Goal: Task Accomplishment & Management: Manage account settings

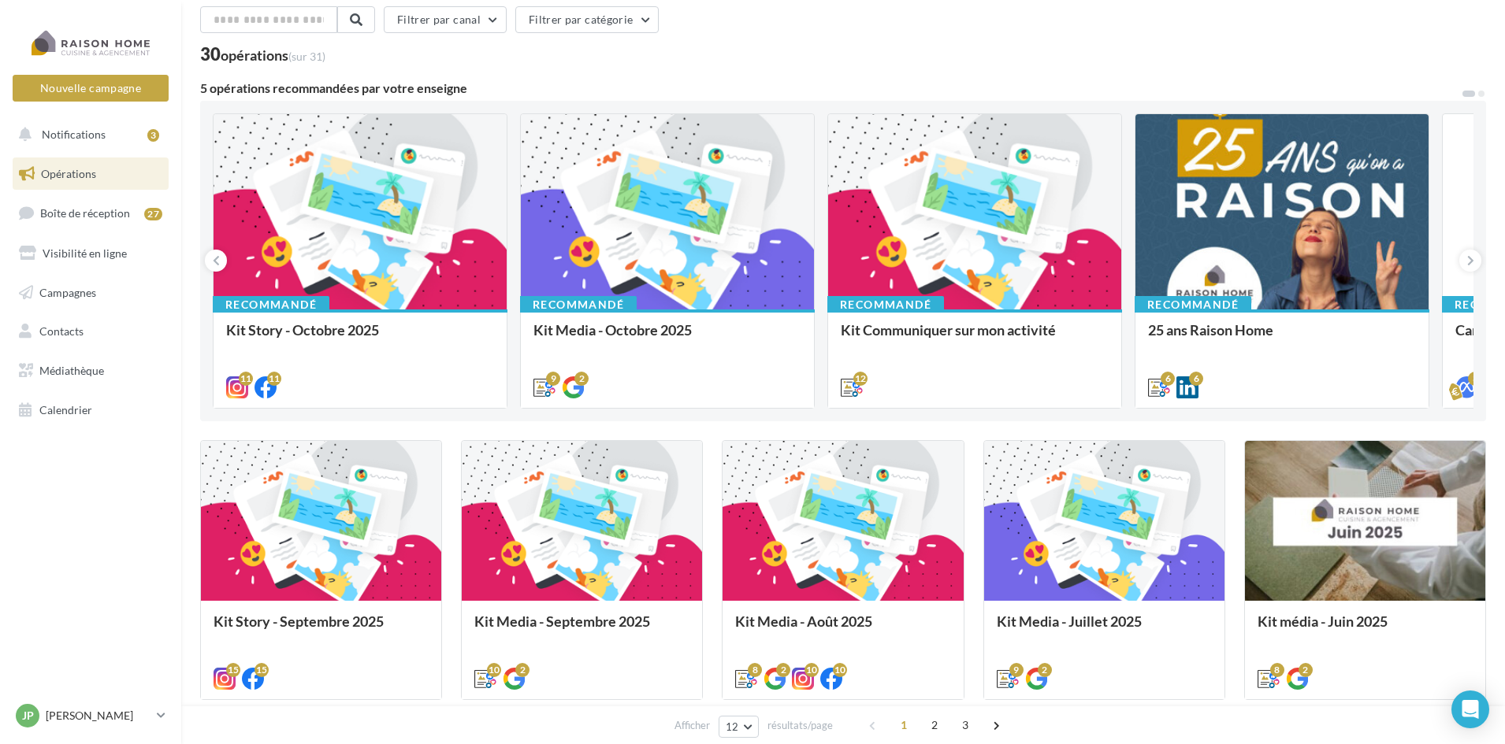
scroll to position [236, 0]
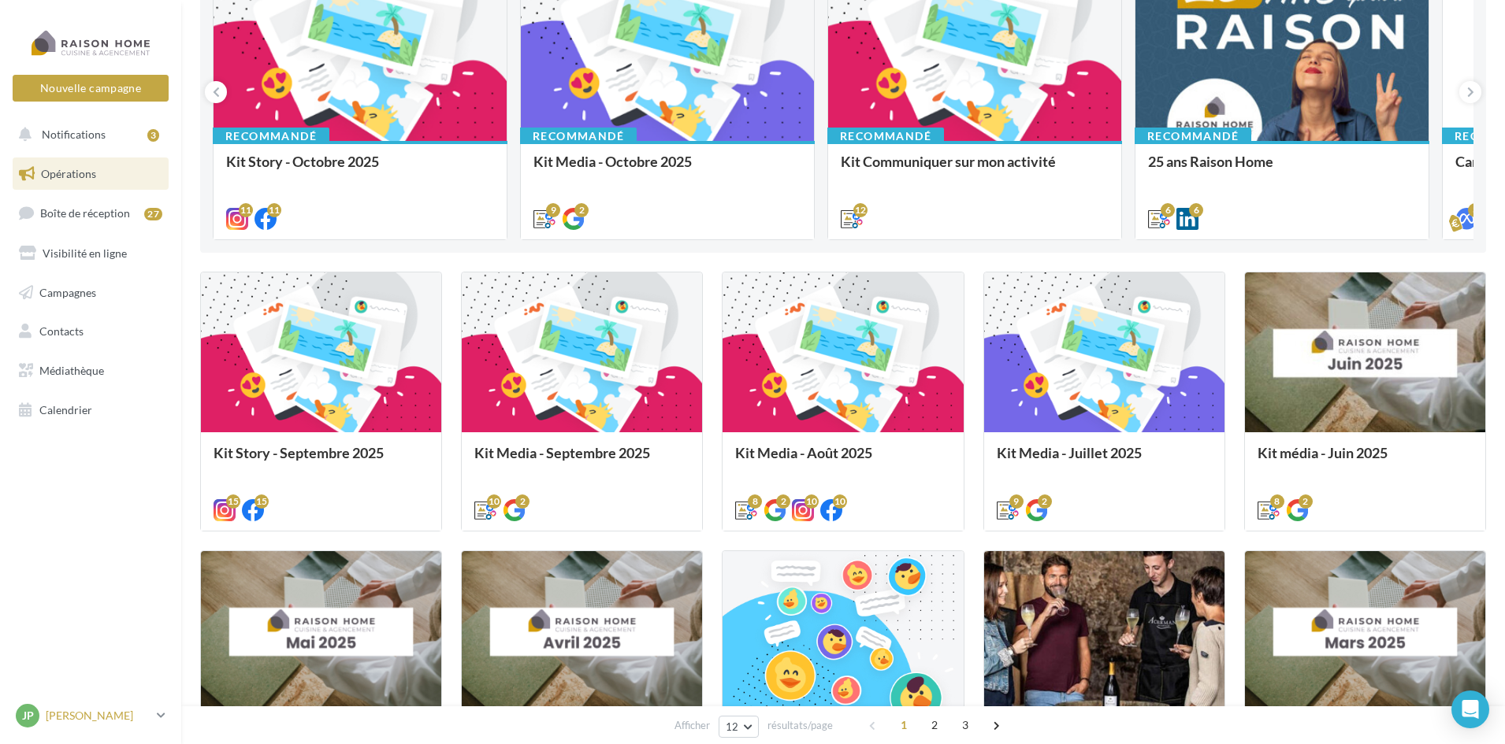
click at [132, 717] on p "[PERSON_NAME]" at bounding box center [98, 716] width 105 height 16
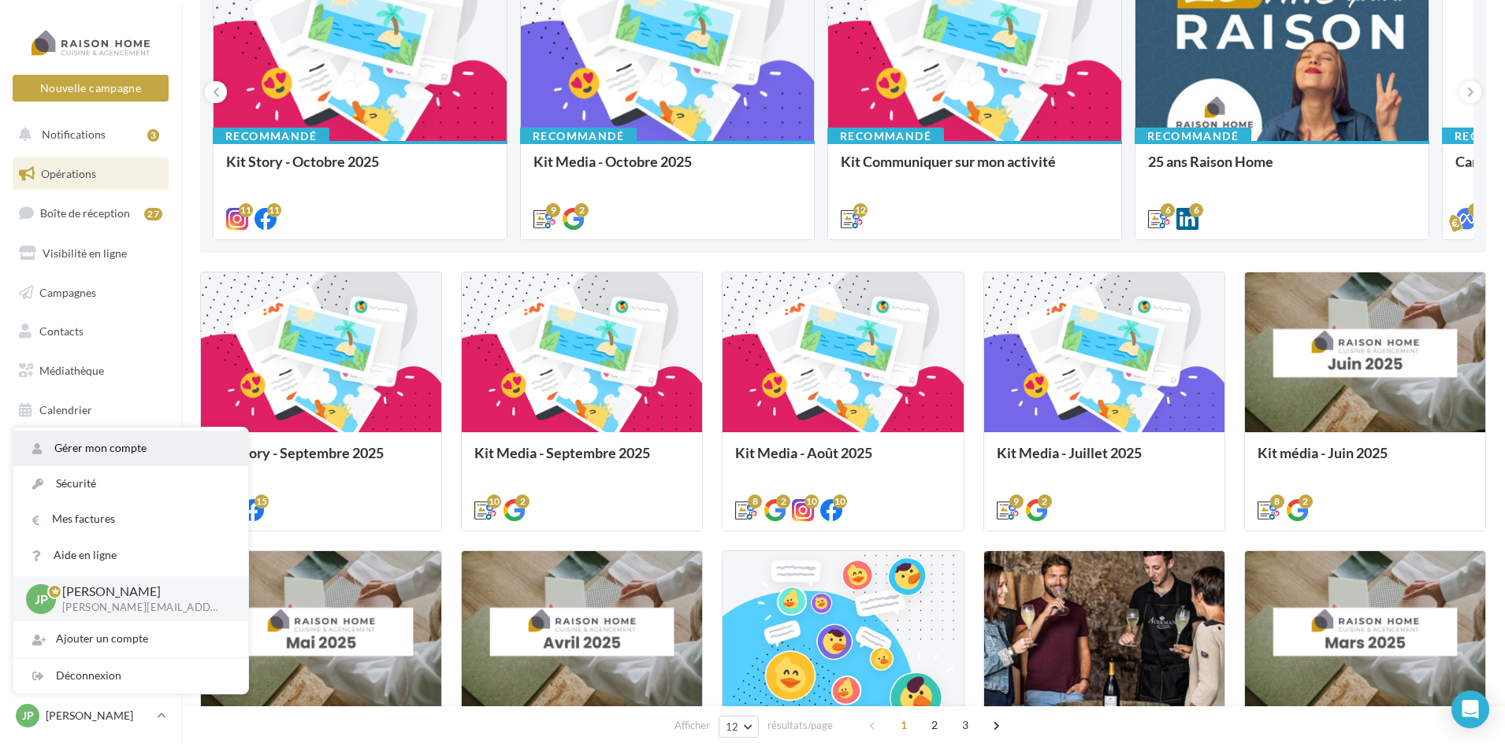
click at [109, 442] on link "Gérer mon compte" at bounding box center [130, 448] width 235 height 35
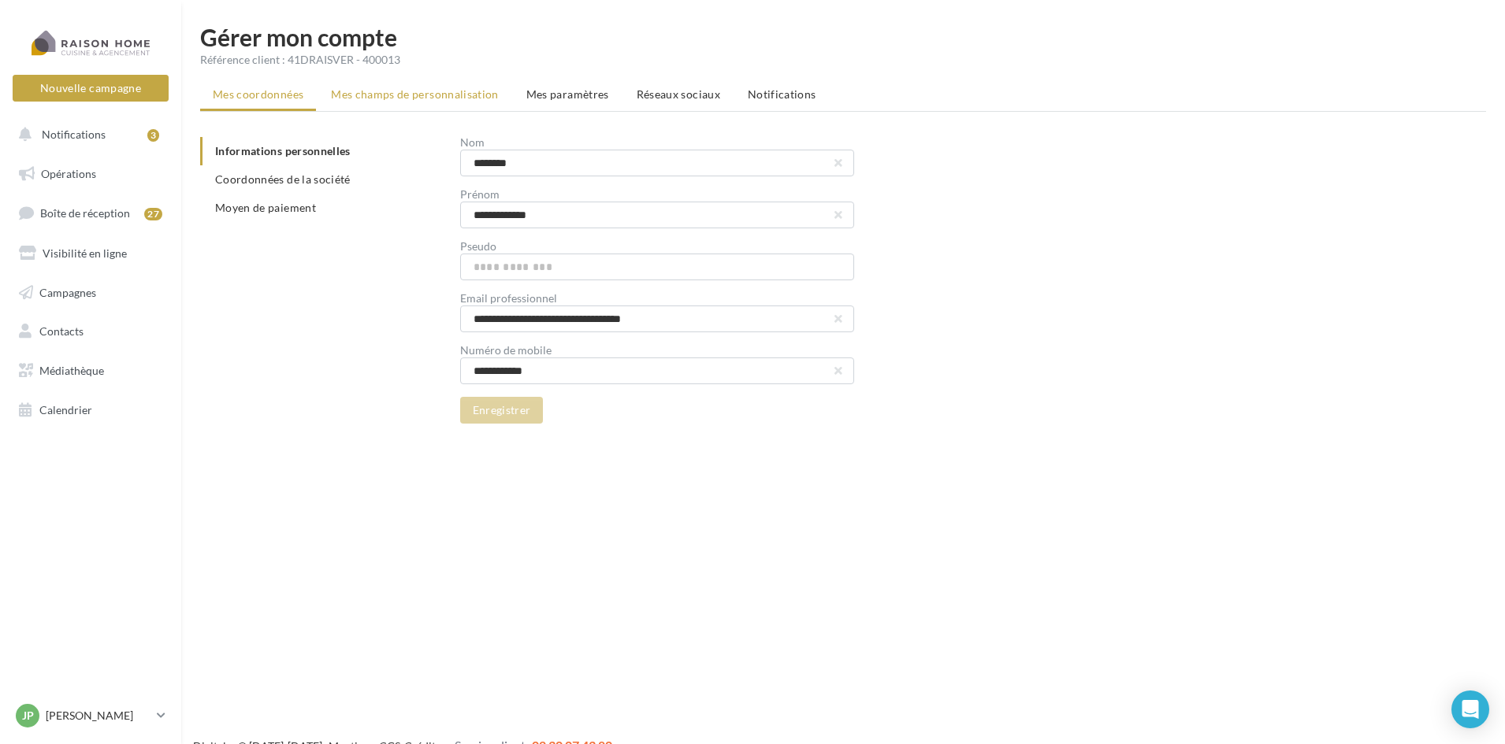
click at [433, 95] on span "Mes champs de personnalisation" at bounding box center [415, 93] width 168 height 13
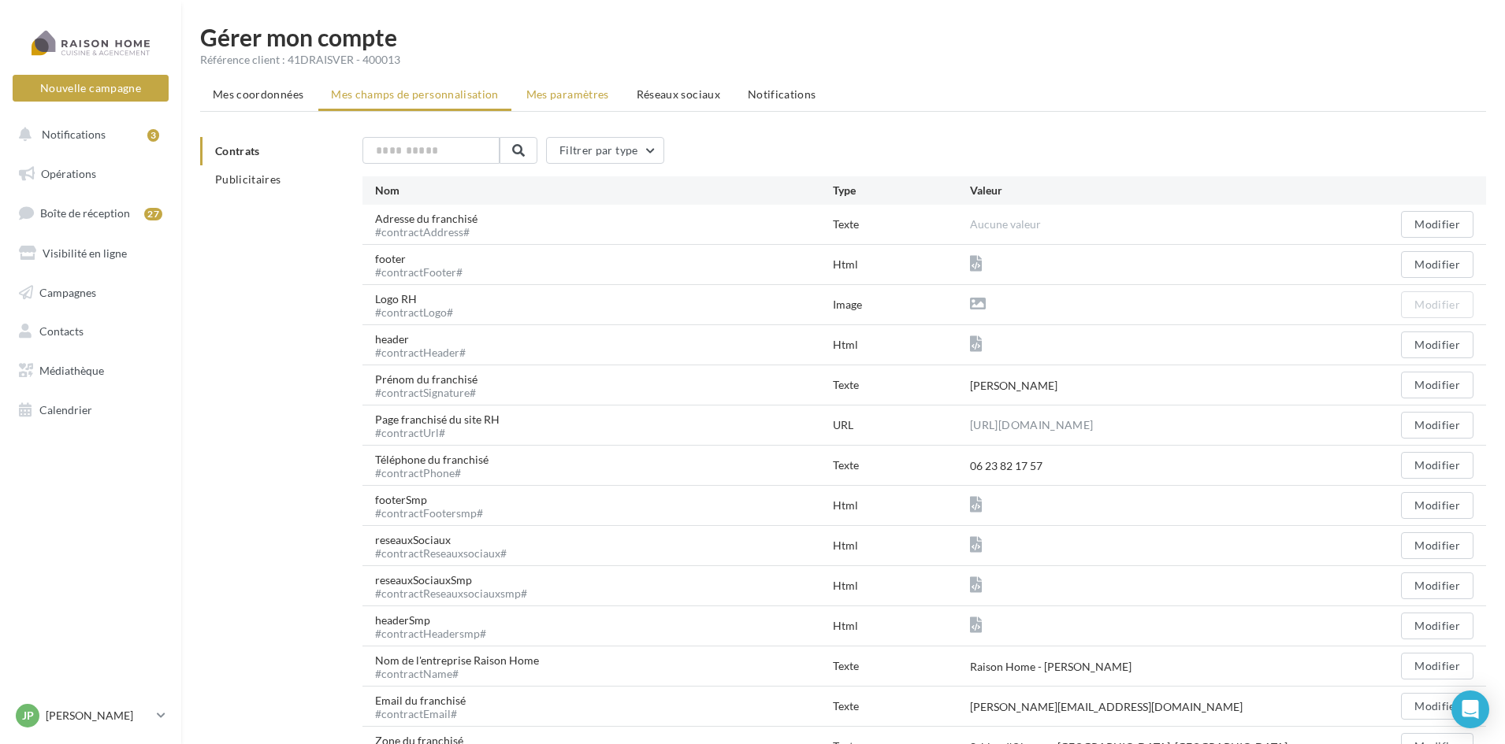
click at [539, 93] on span "Mes paramètres" at bounding box center [567, 93] width 83 height 13
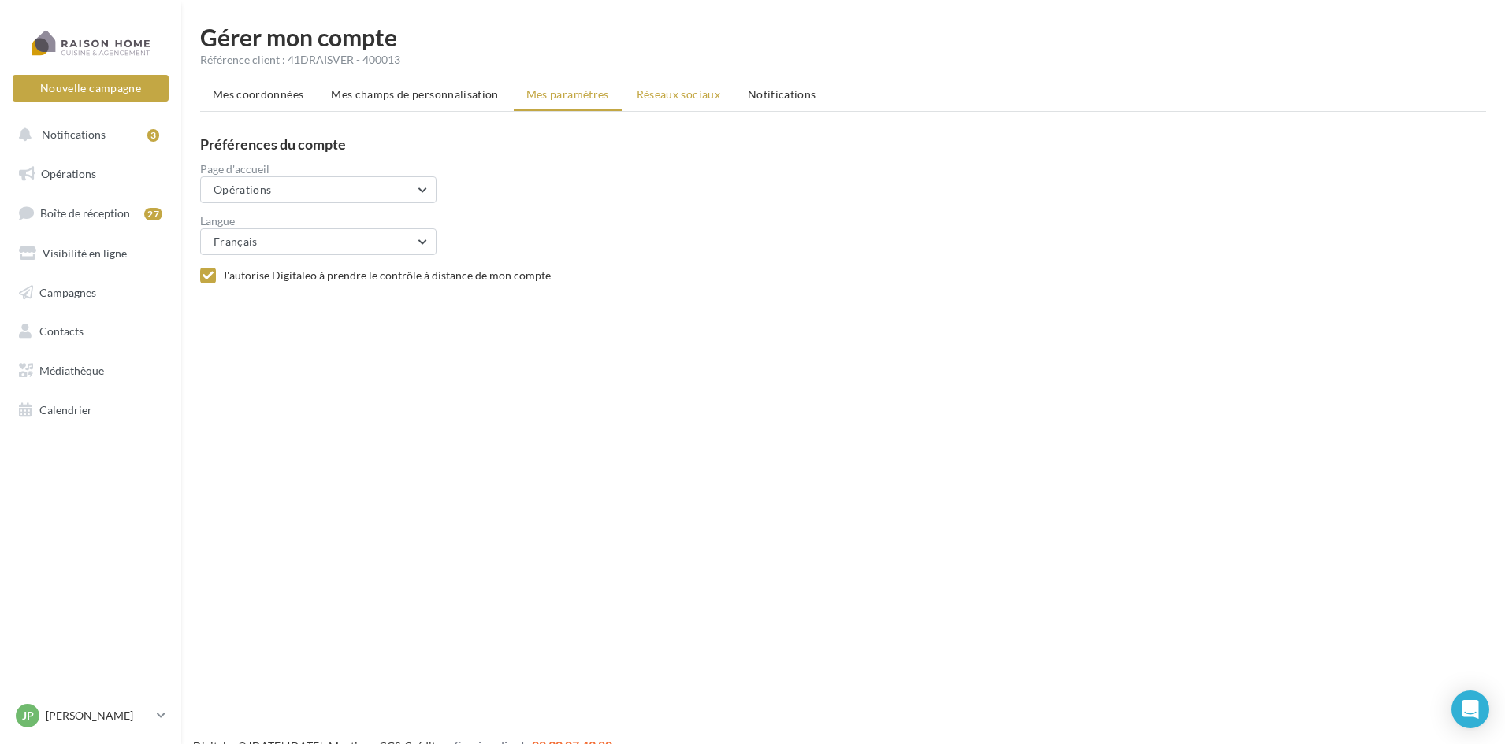
click at [680, 94] on span "Réseaux sociaux" at bounding box center [679, 93] width 84 height 13
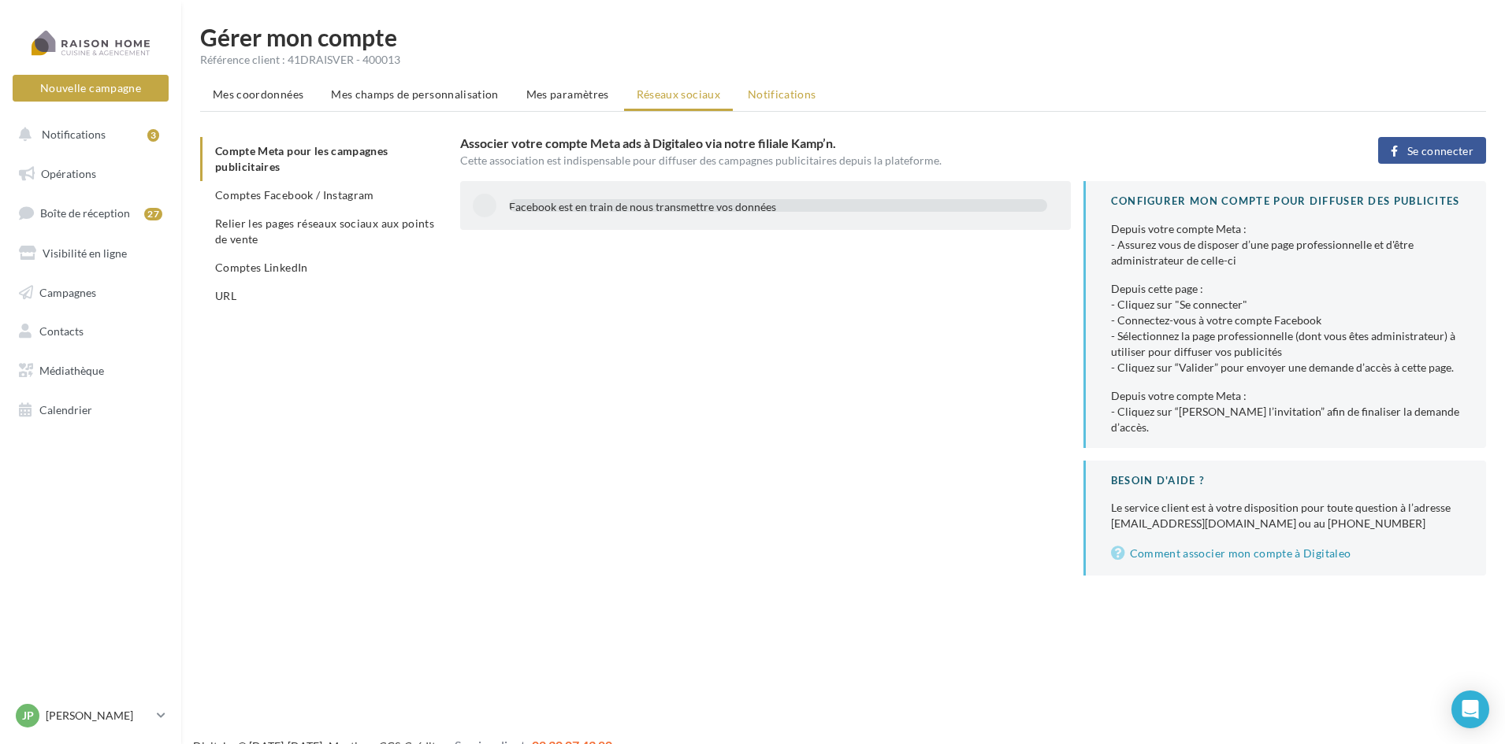
click at [789, 90] on span "Notifications" at bounding box center [782, 93] width 69 height 13
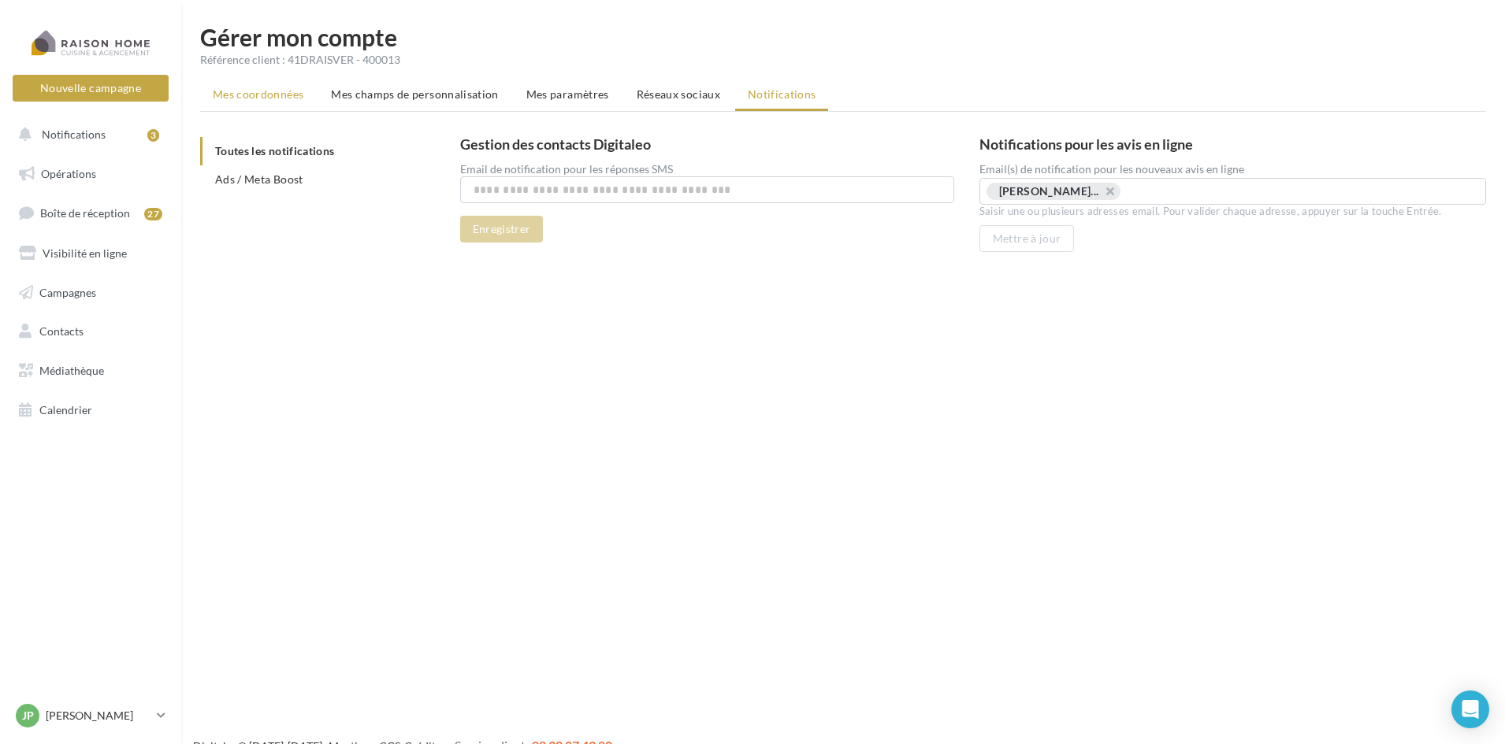
click at [251, 96] on span "Mes coordonnées" at bounding box center [258, 93] width 91 height 13
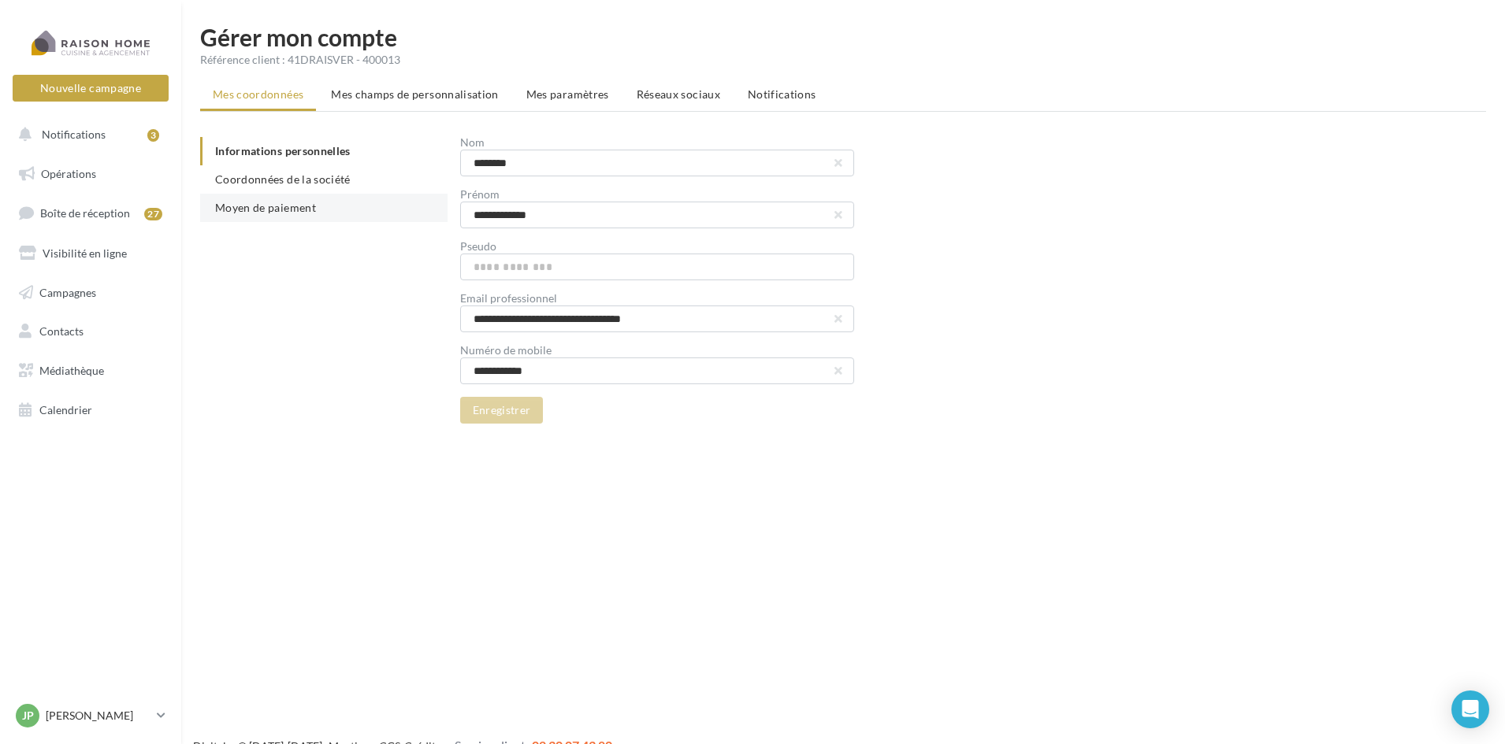
click at [290, 213] on span "Moyen de paiement" at bounding box center [265, 207] width 101 height 13
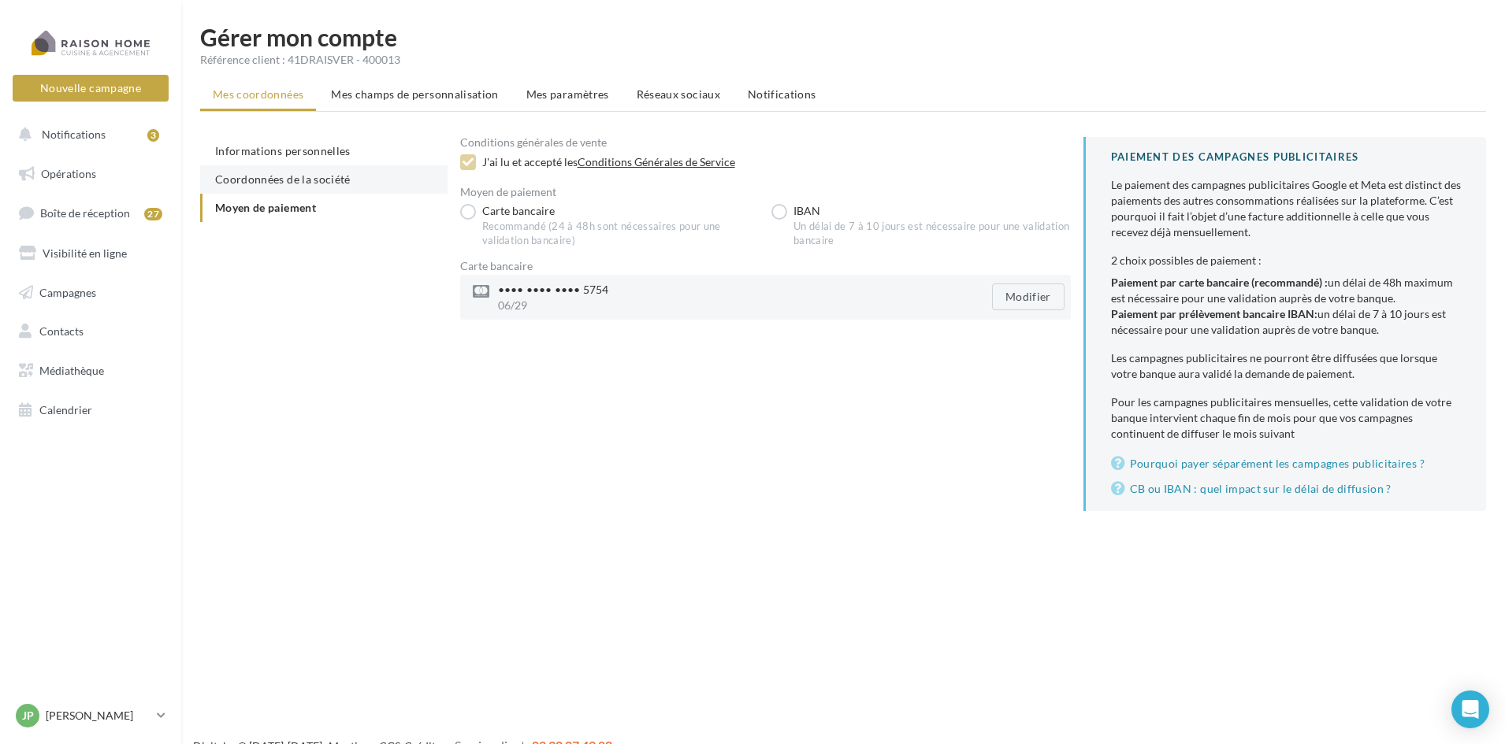
click at [291, 180] on span "Coordonnées de la société" at bounding box center [282, 179] width 135 height 13
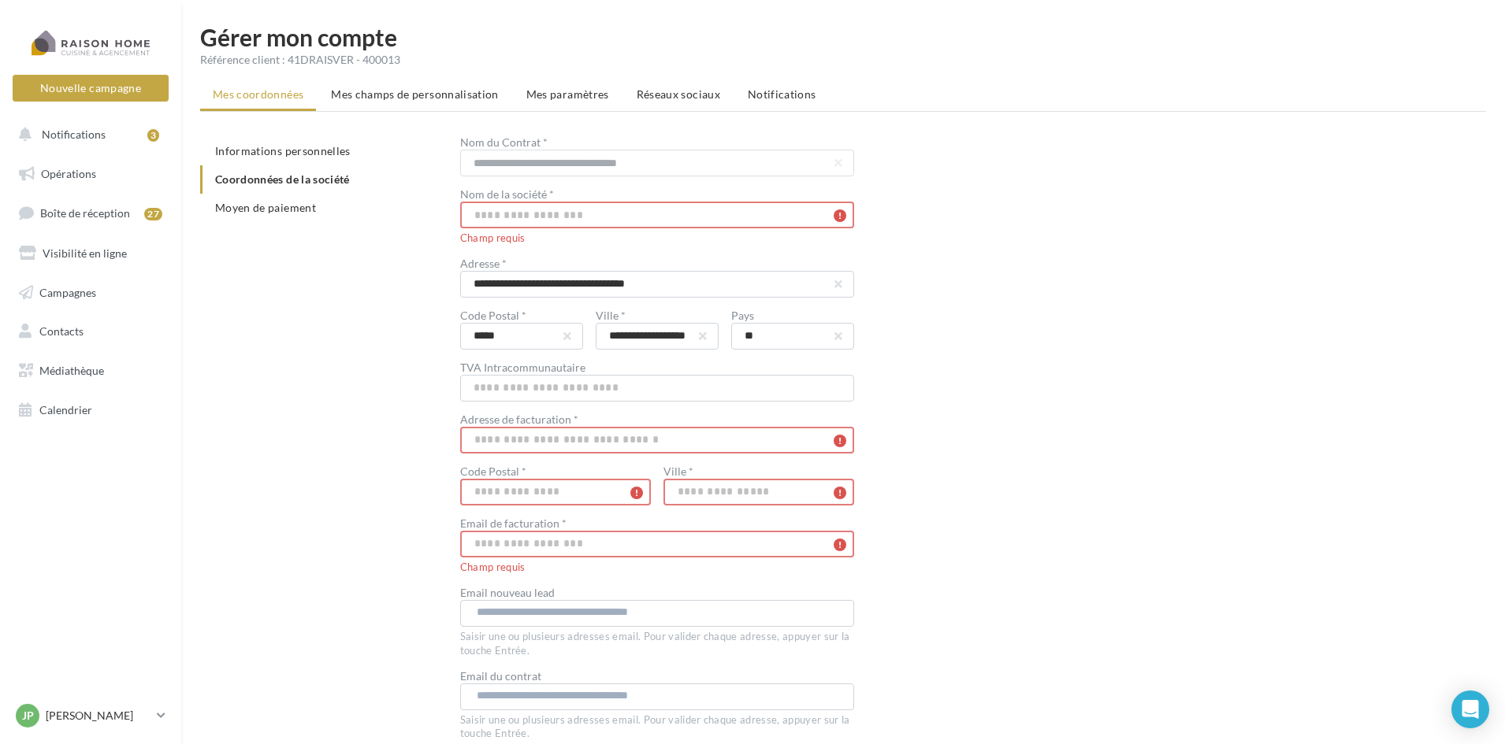
click at [603, 213] on input "text" at bounding box center [657, 215] width 394 height 27
type input "**********"
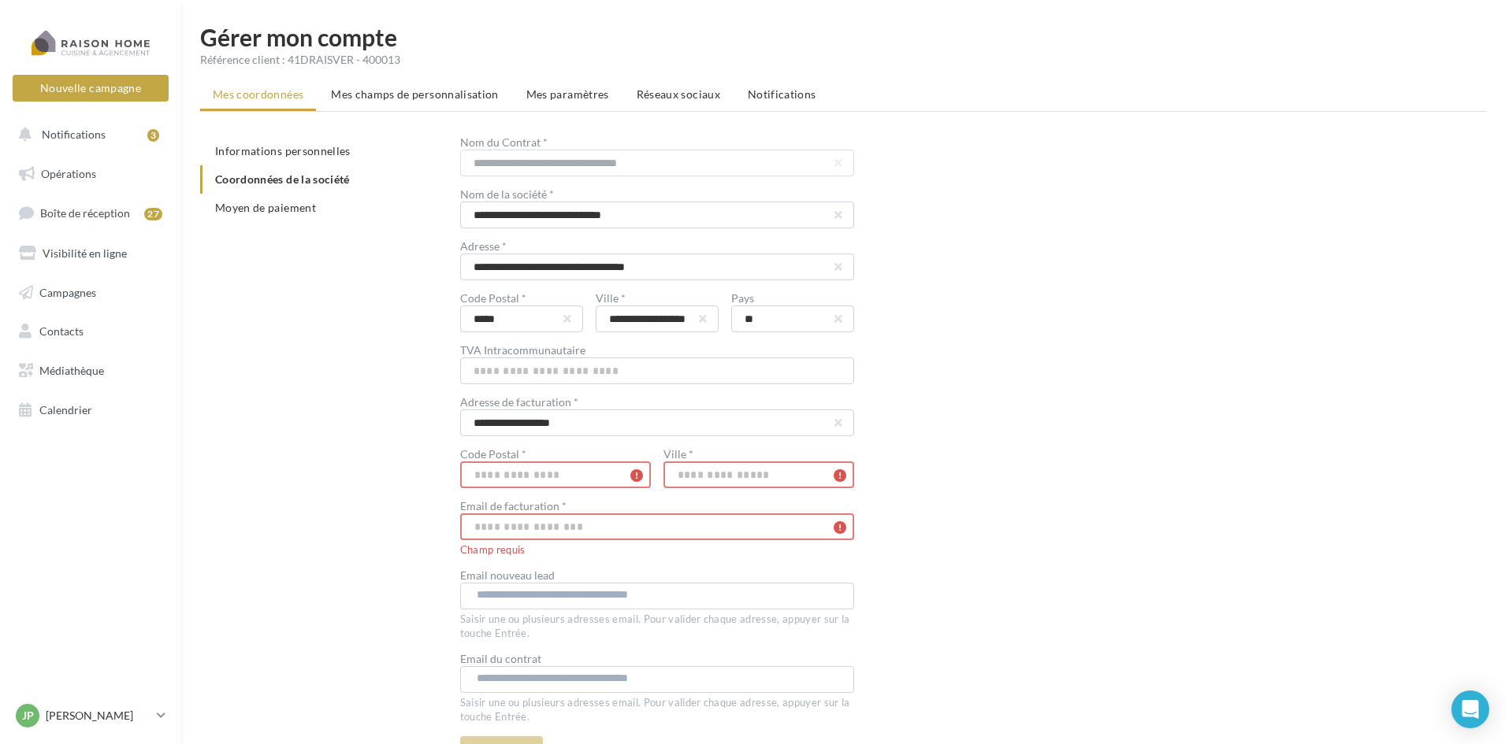
click at [561, 473] on input "text" at bounding box center [555, 475] width 191 height 27
type input "*****"
type input "**********"
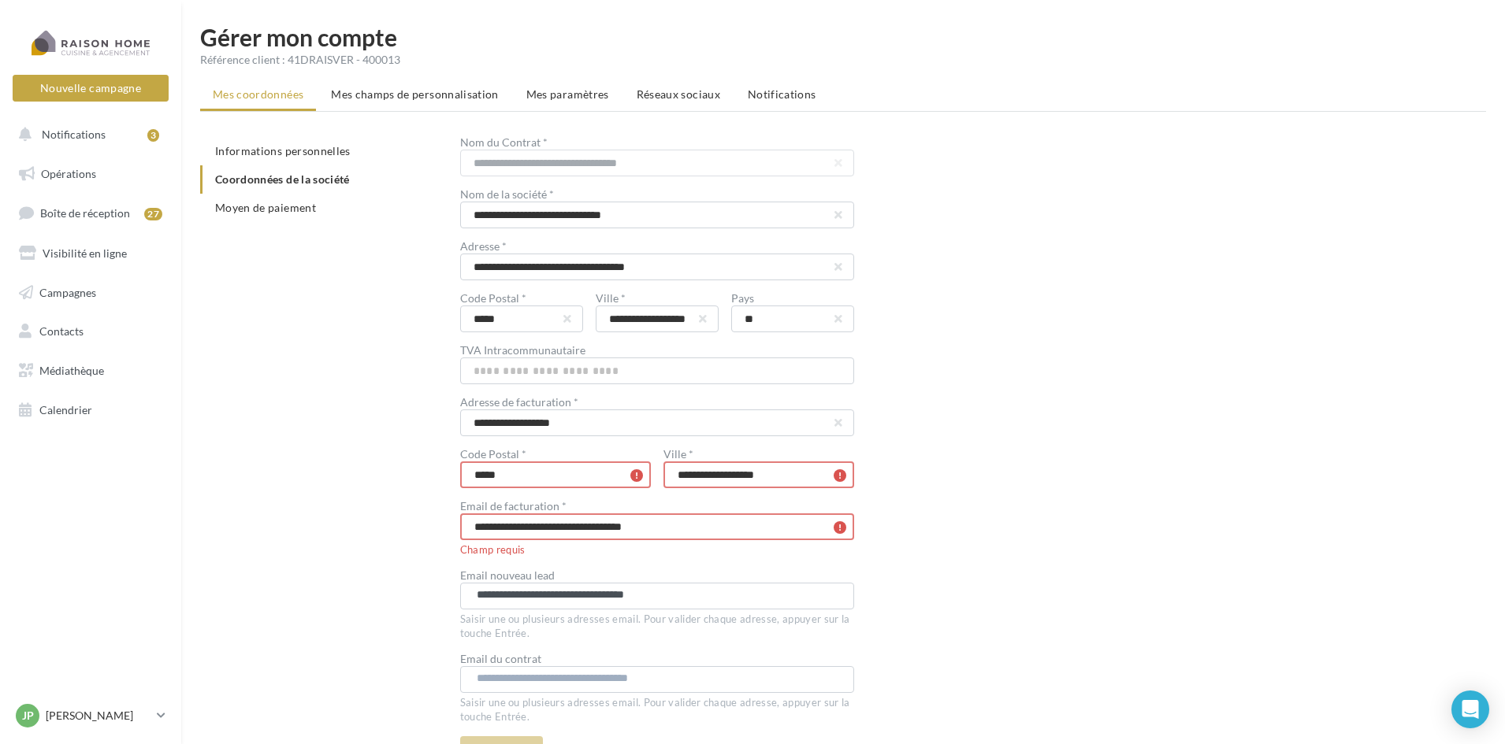
type input "**********"
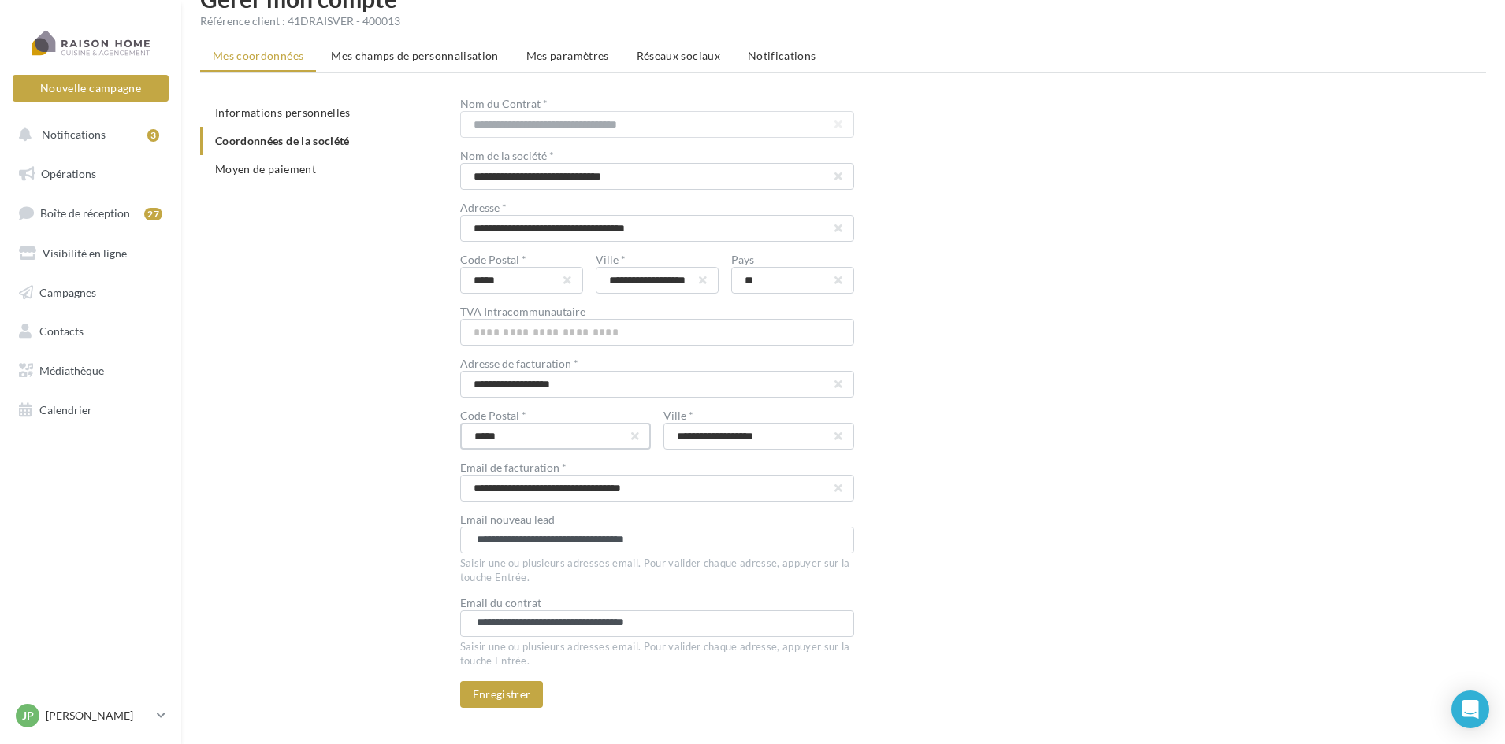
scroll to position [70, 0]
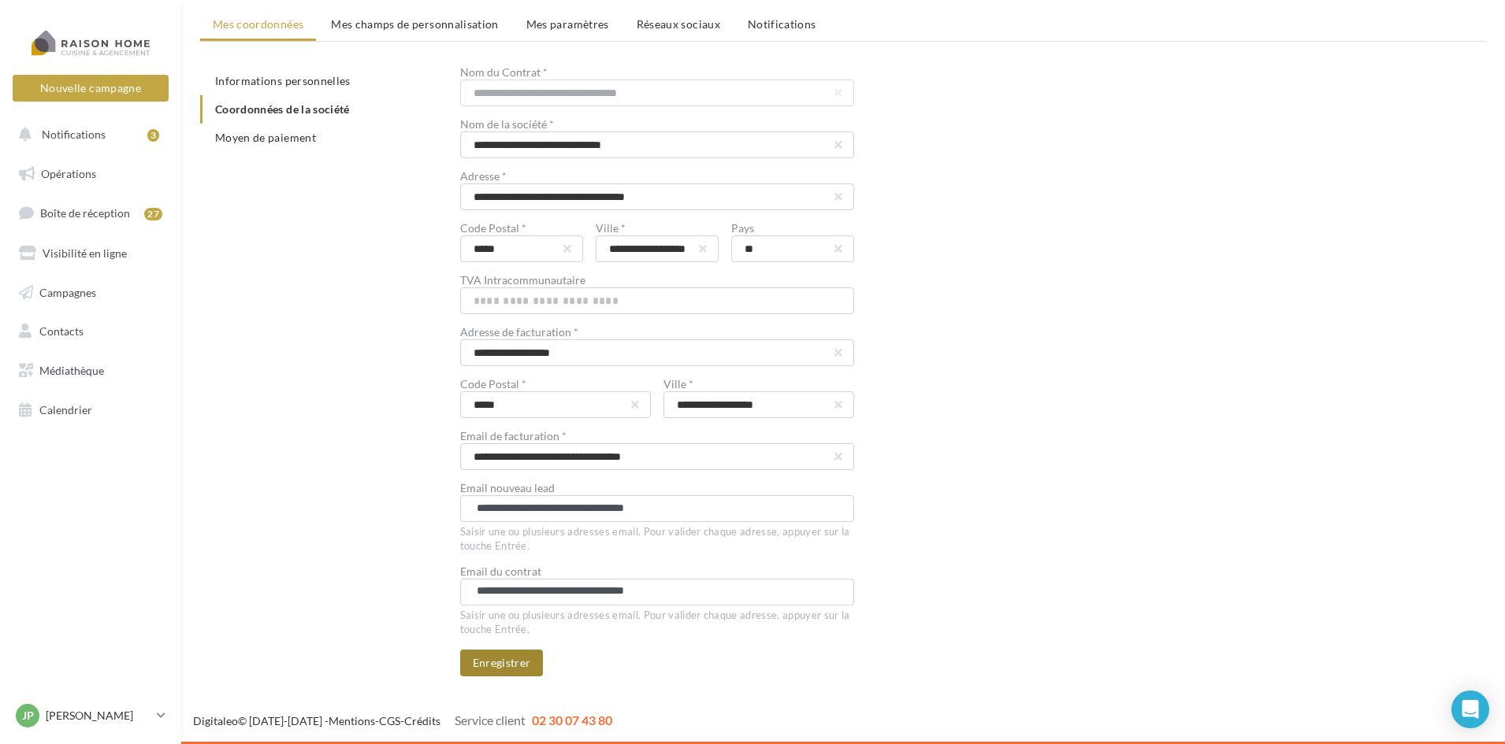
click at [504, 663] on button "Enregistrer" at bounding box center [502, 663] width 84 height 27
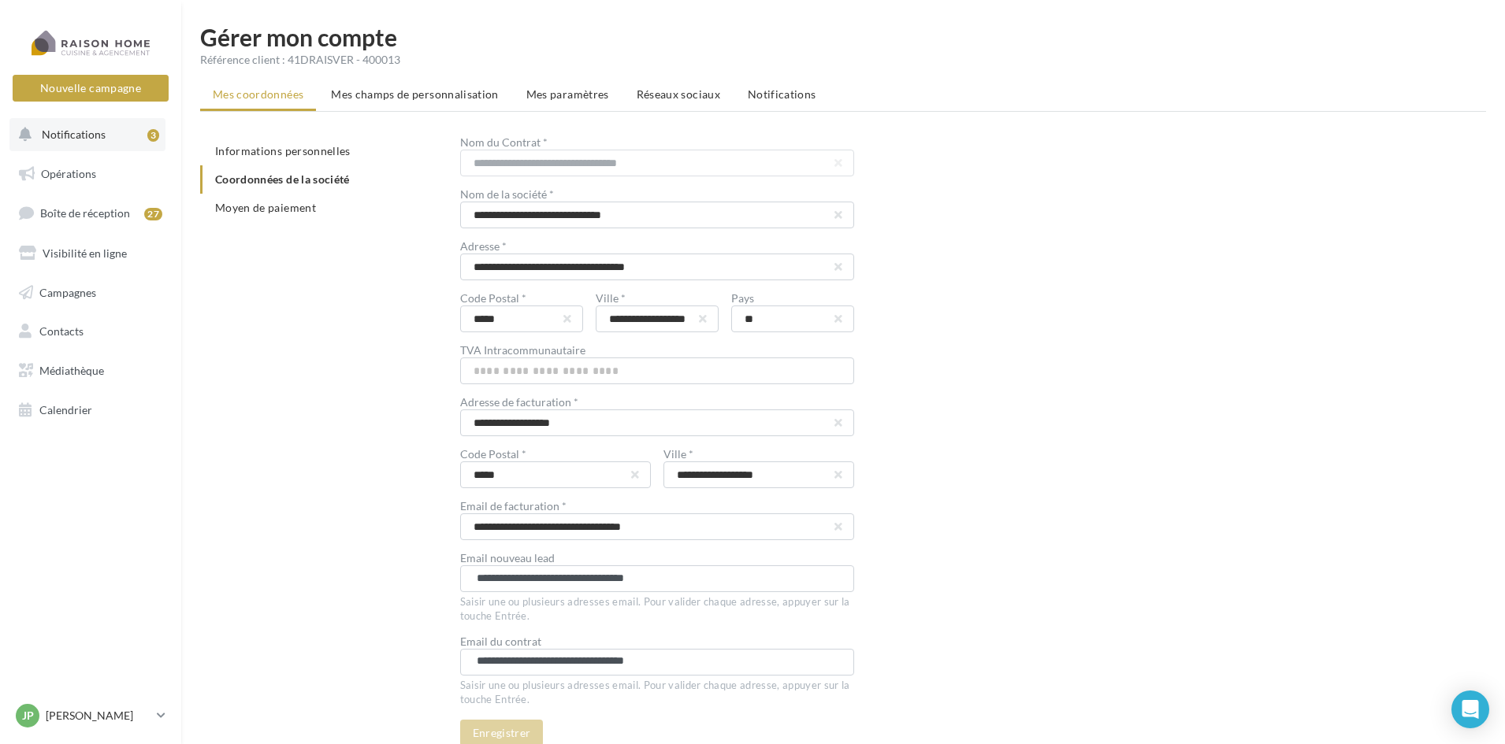
click at [88, 144] on button "Notifications 3" at bounding box center [87, 134] width 156 height 33
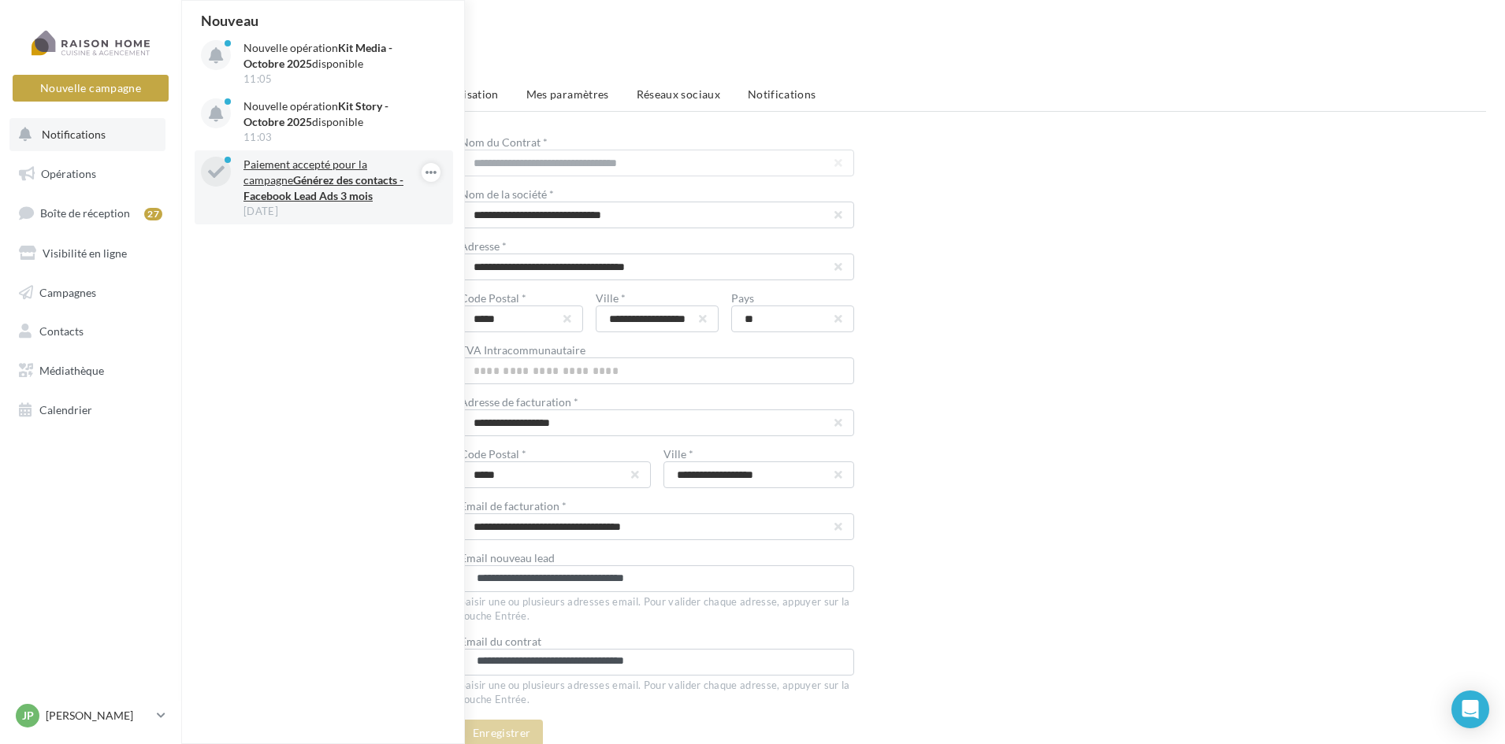
click at [346, 174] on strong "Générez des contacts - Facebook Lead Ads 3 mois" at bounding box center [323, 187] width 160 height 29
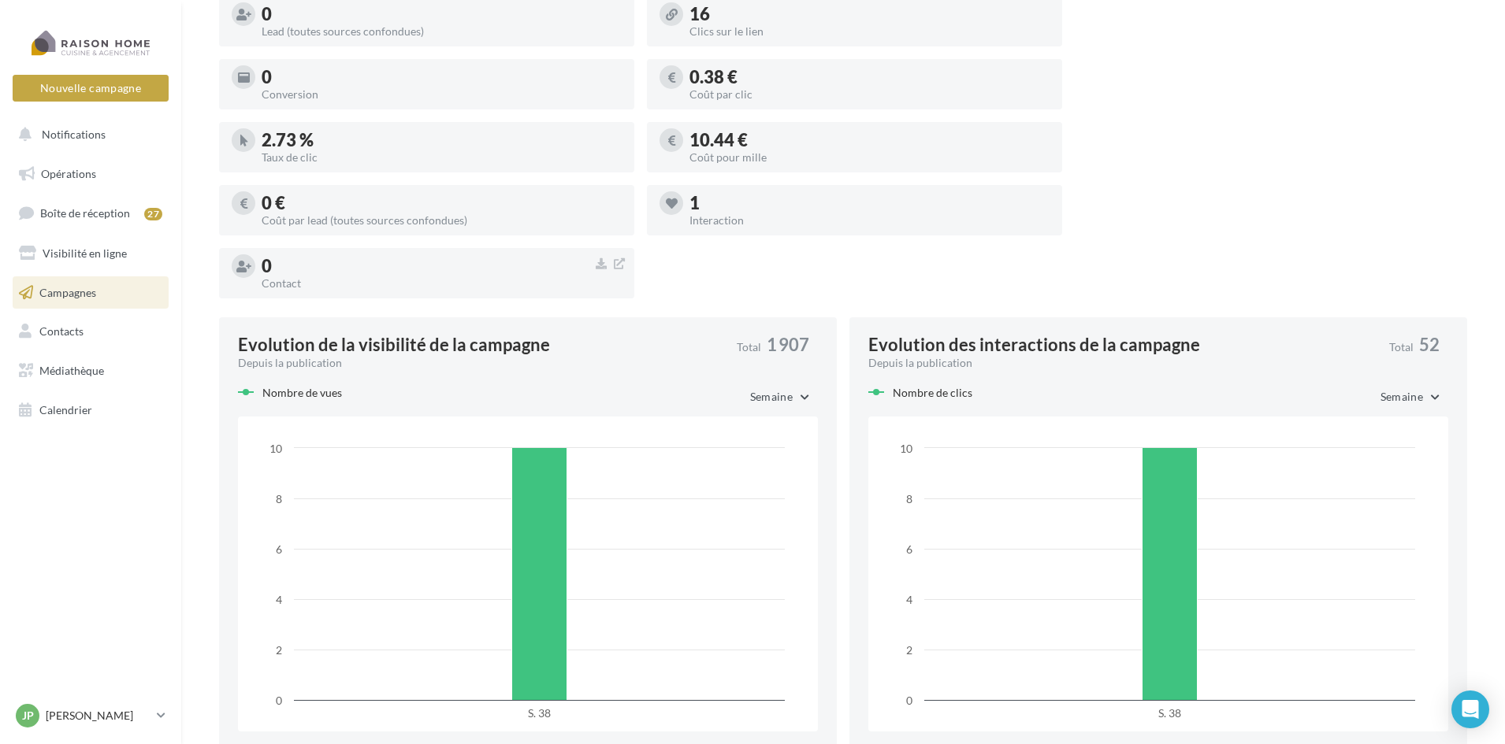
scroll to position [610, 0]
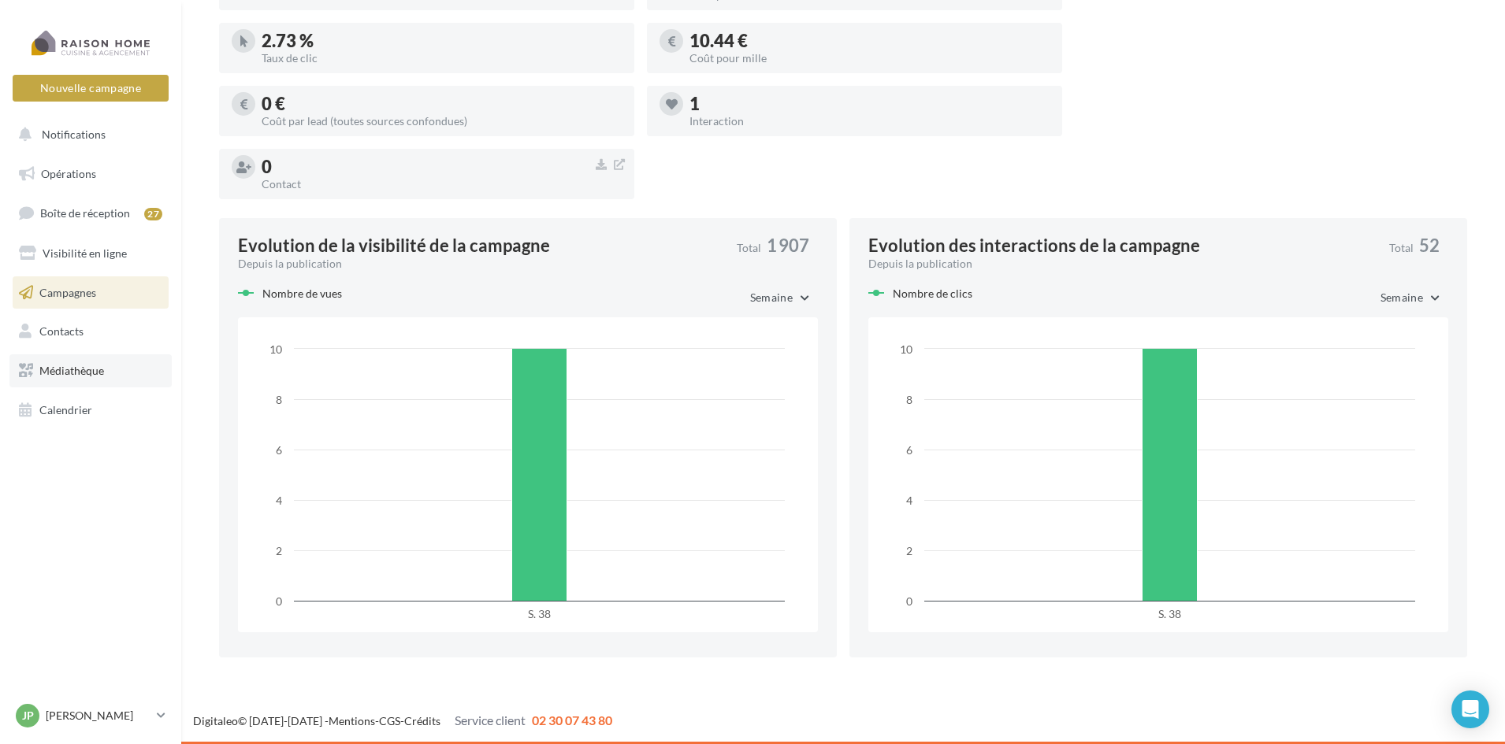
click at [94, 372] on span "Médiathèque" at bounding box center [71, 370] width 65 height 13
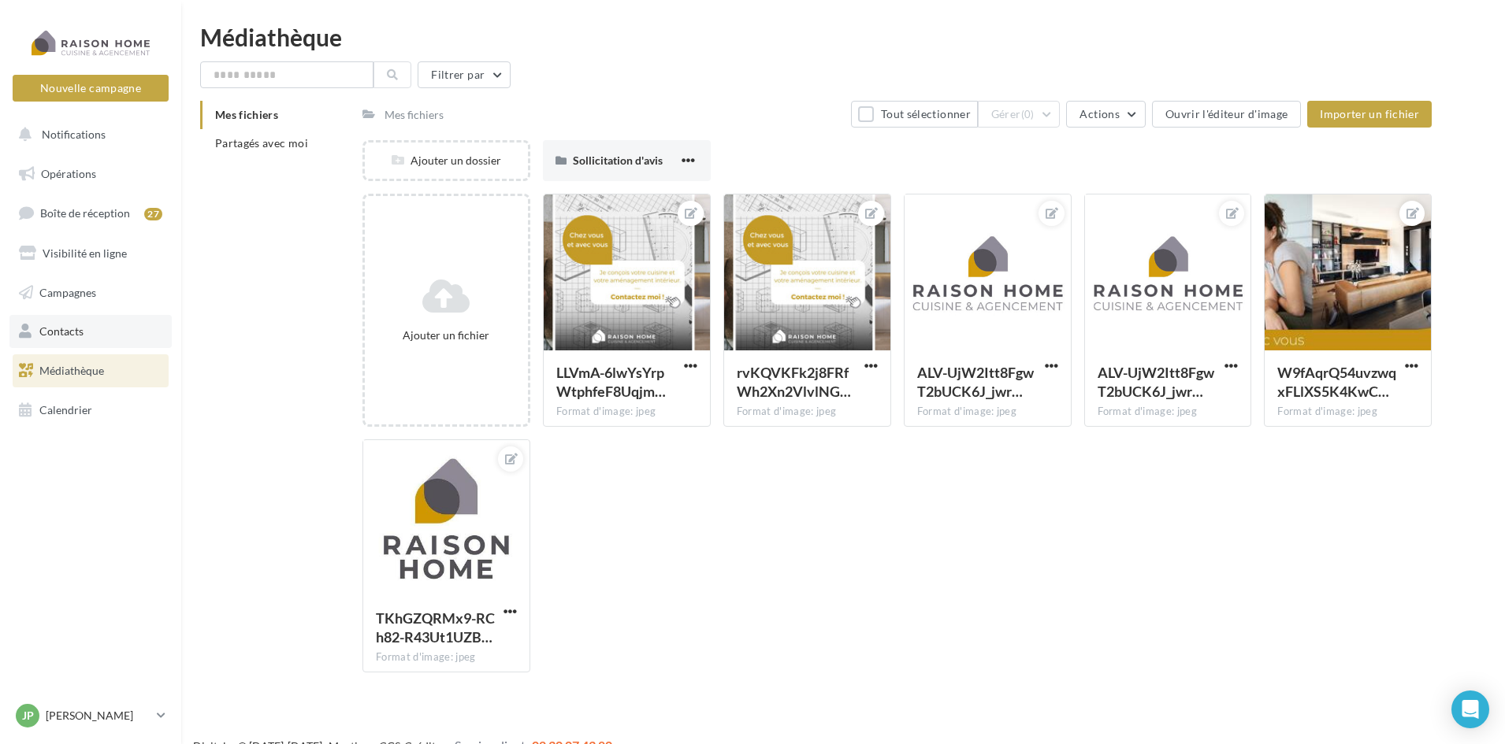
click at [80, 338] on span "Contacts" at bounding box center [61, 331] width 44 height 13
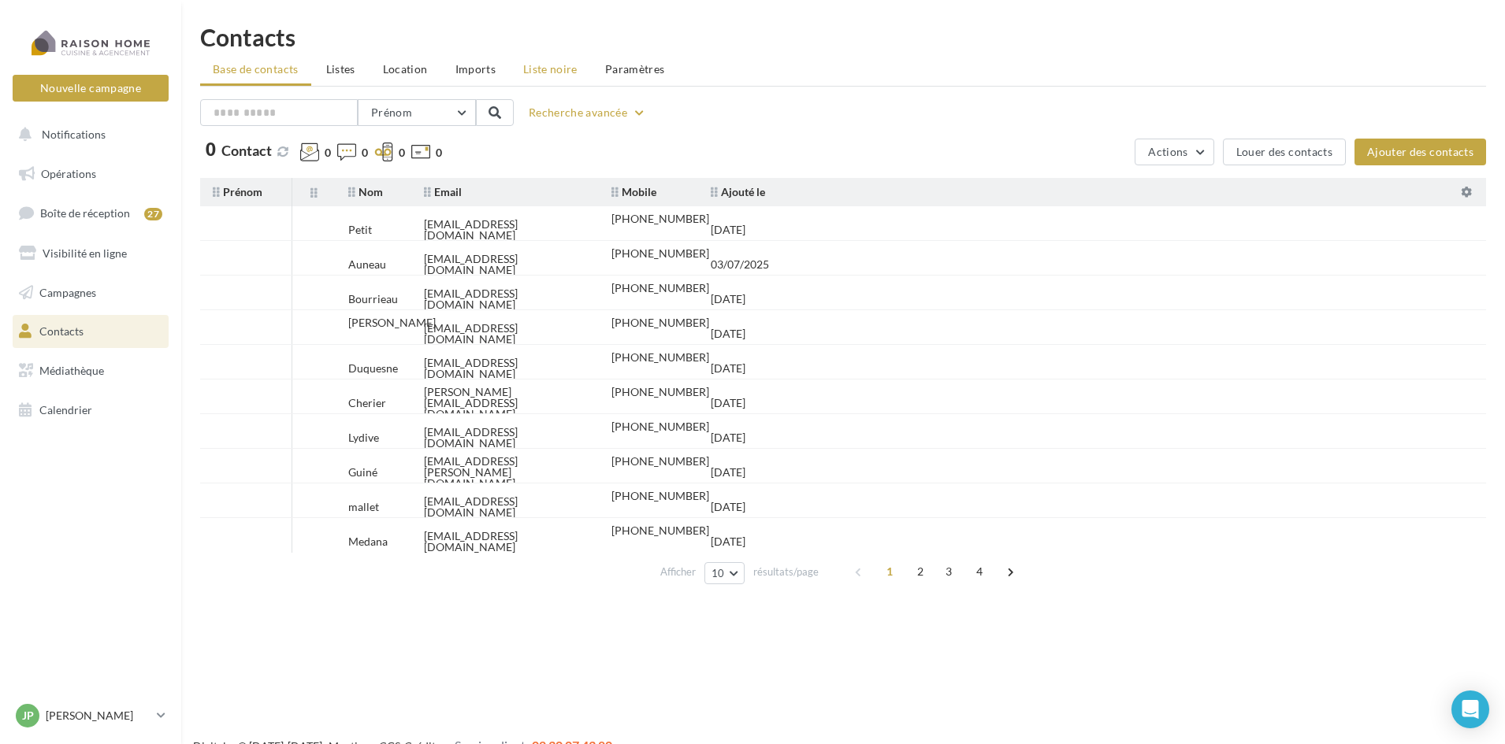
click at [539, 70] on span "Liste noire" at bounding box center [550, 68] width 54 height 13
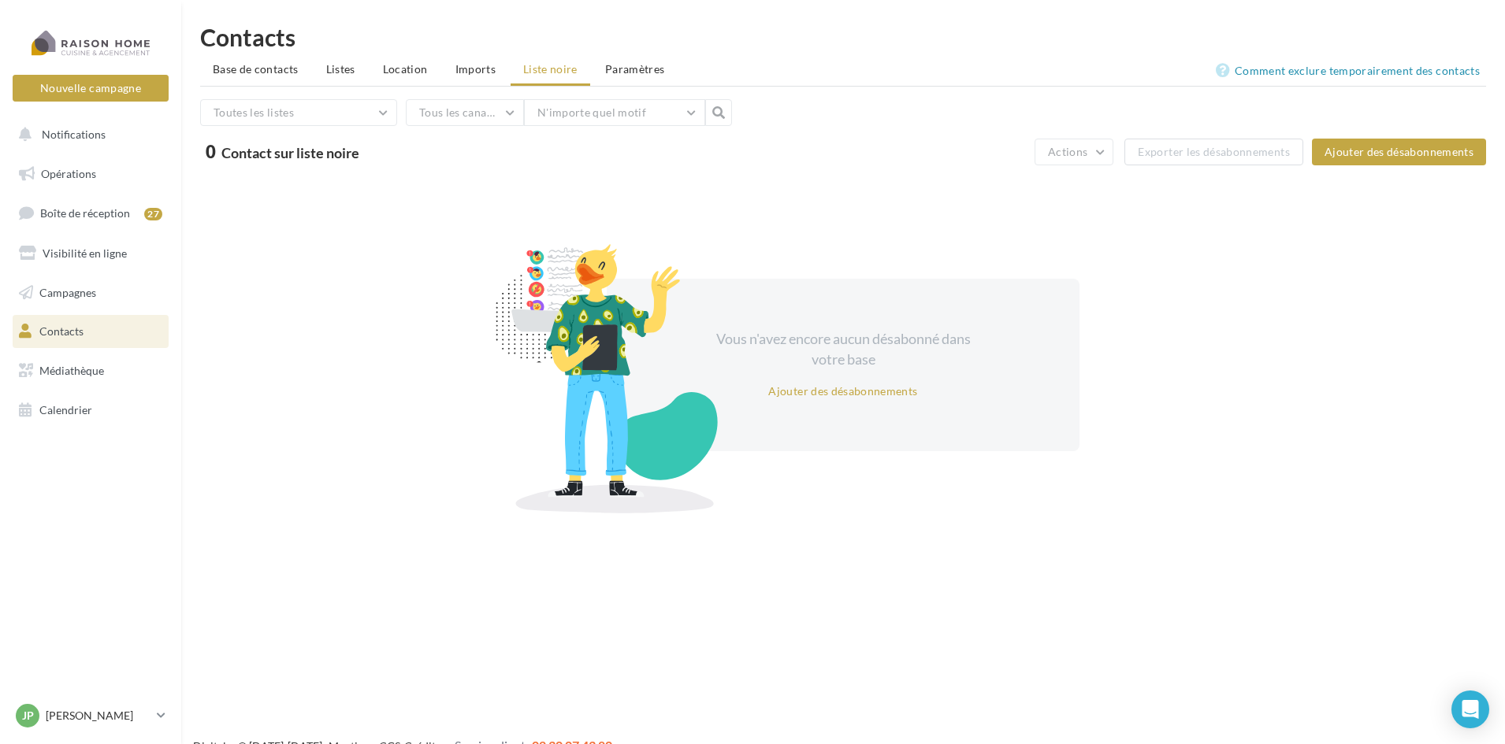
click at [492, 68] on span "Imports" at bounding box center [475, 68] width 40 height 13
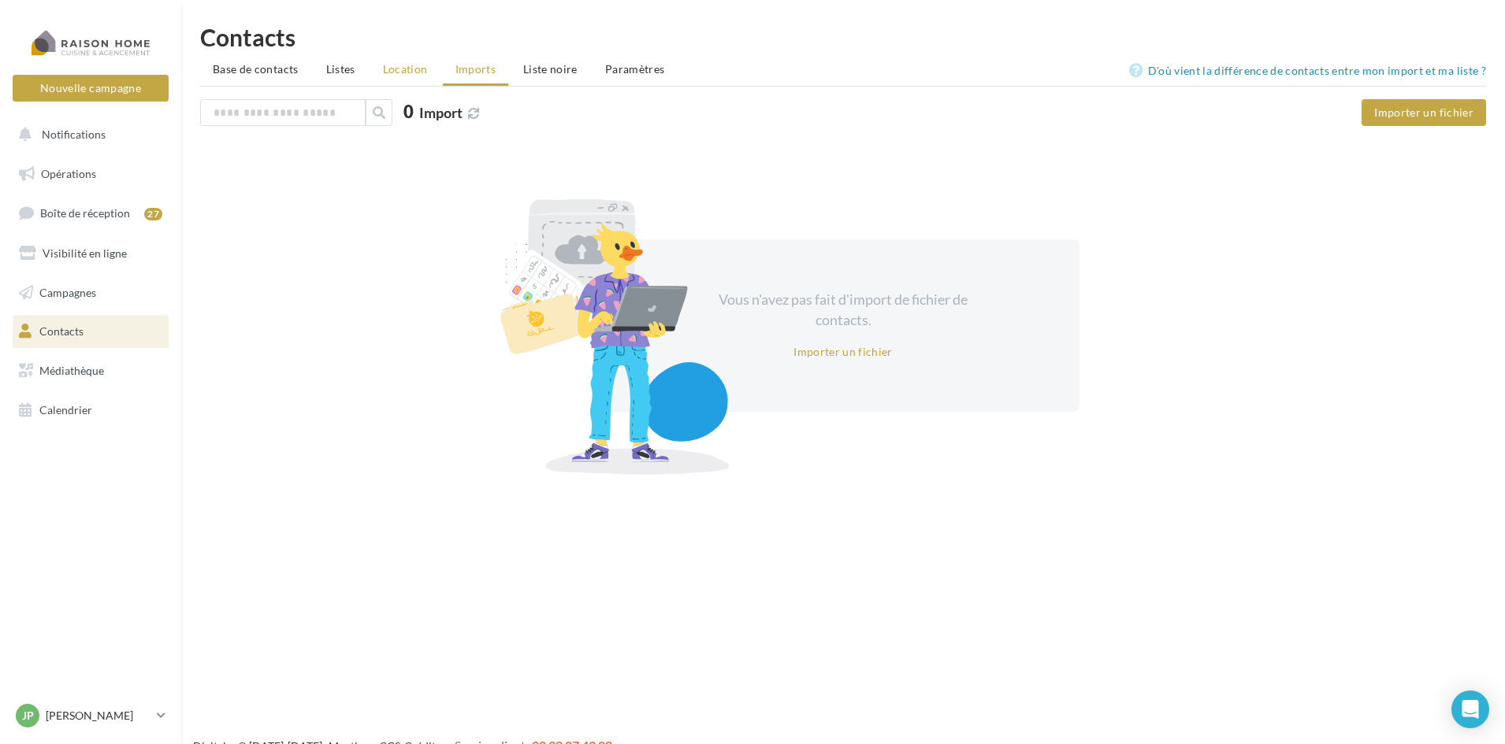
click at [399, 66] on span "Location" at bounding box center [405, 68] width 45 height 13
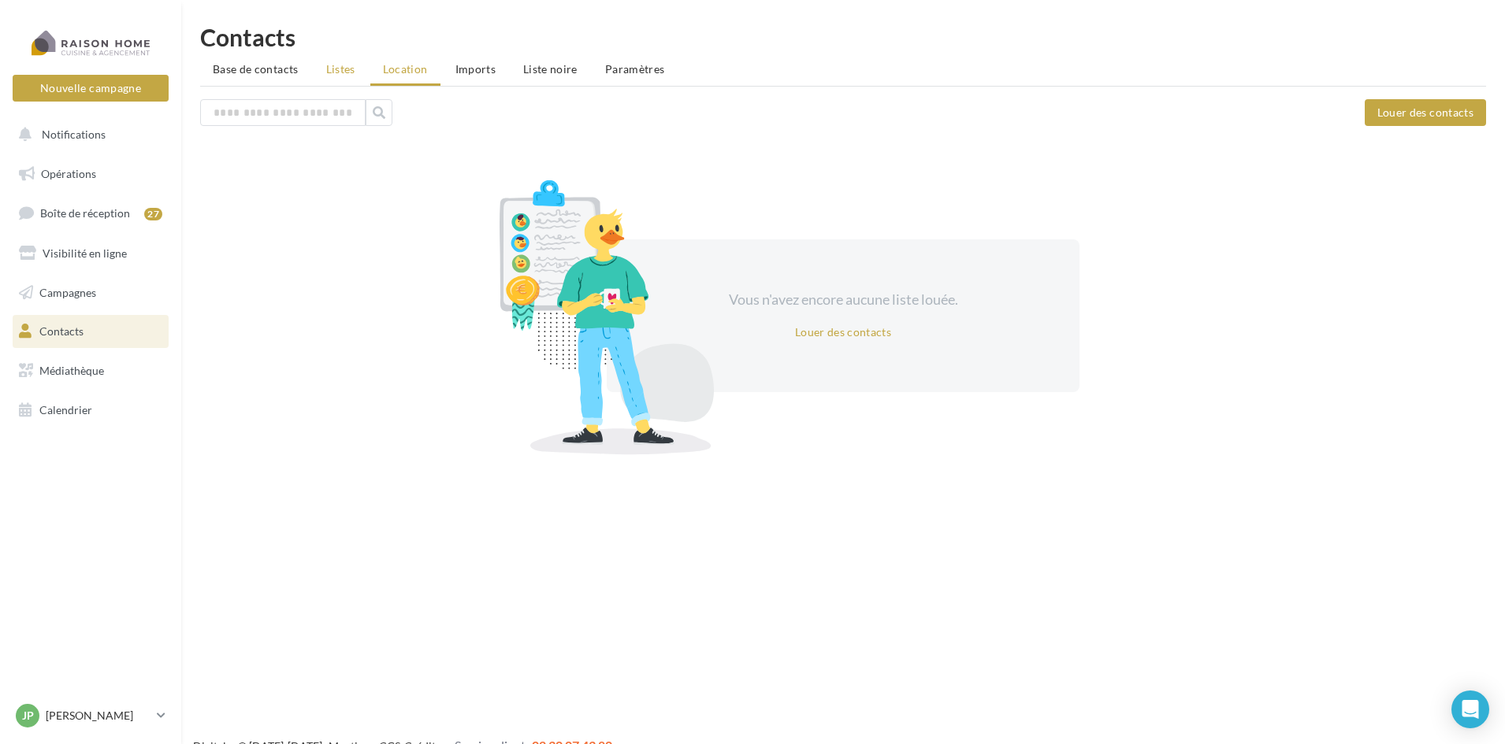
click at [340, 72] on span "Listes" at bounding box center [340, 68] width 29 height 13
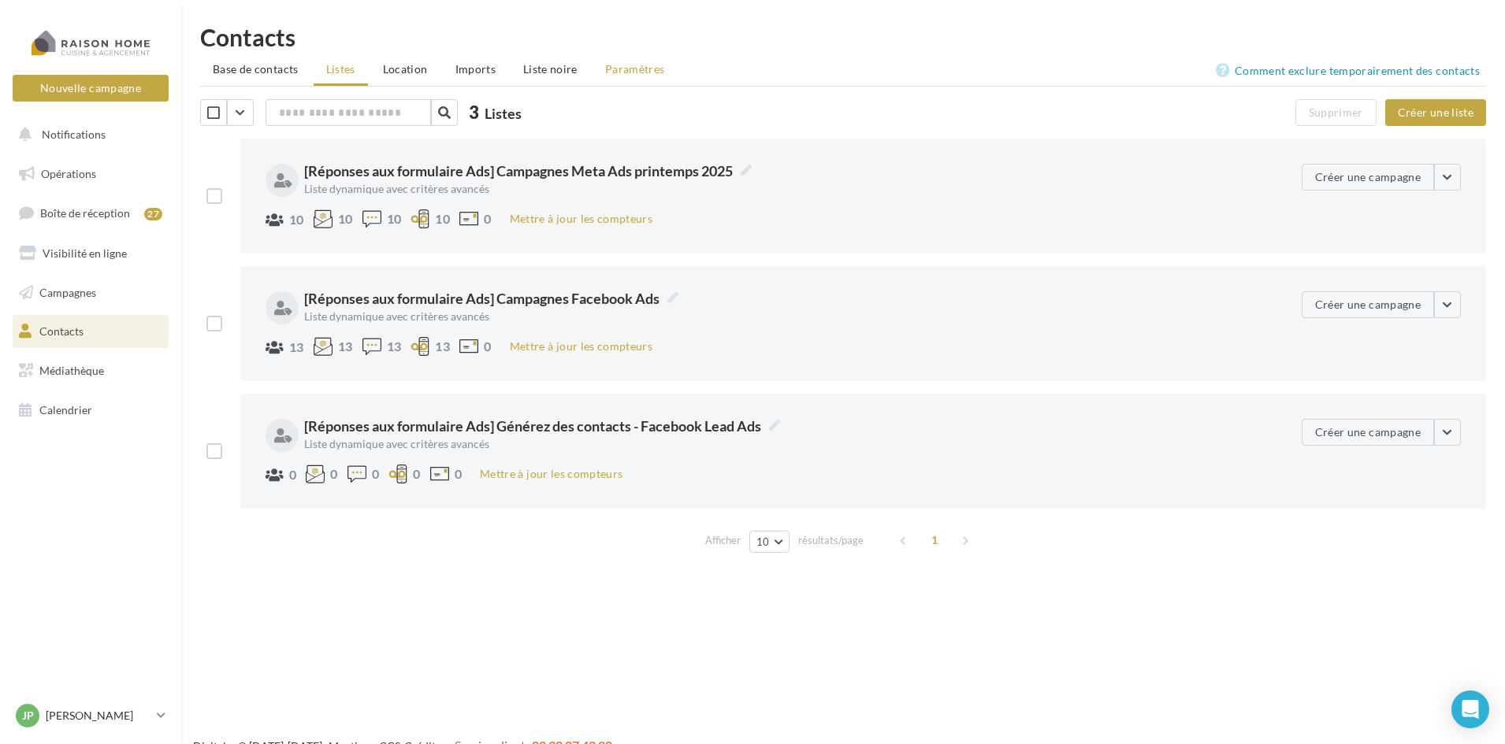
click at [622, 68] on span "Paramètres" at bounding box center [635, 68] width 60 height 13
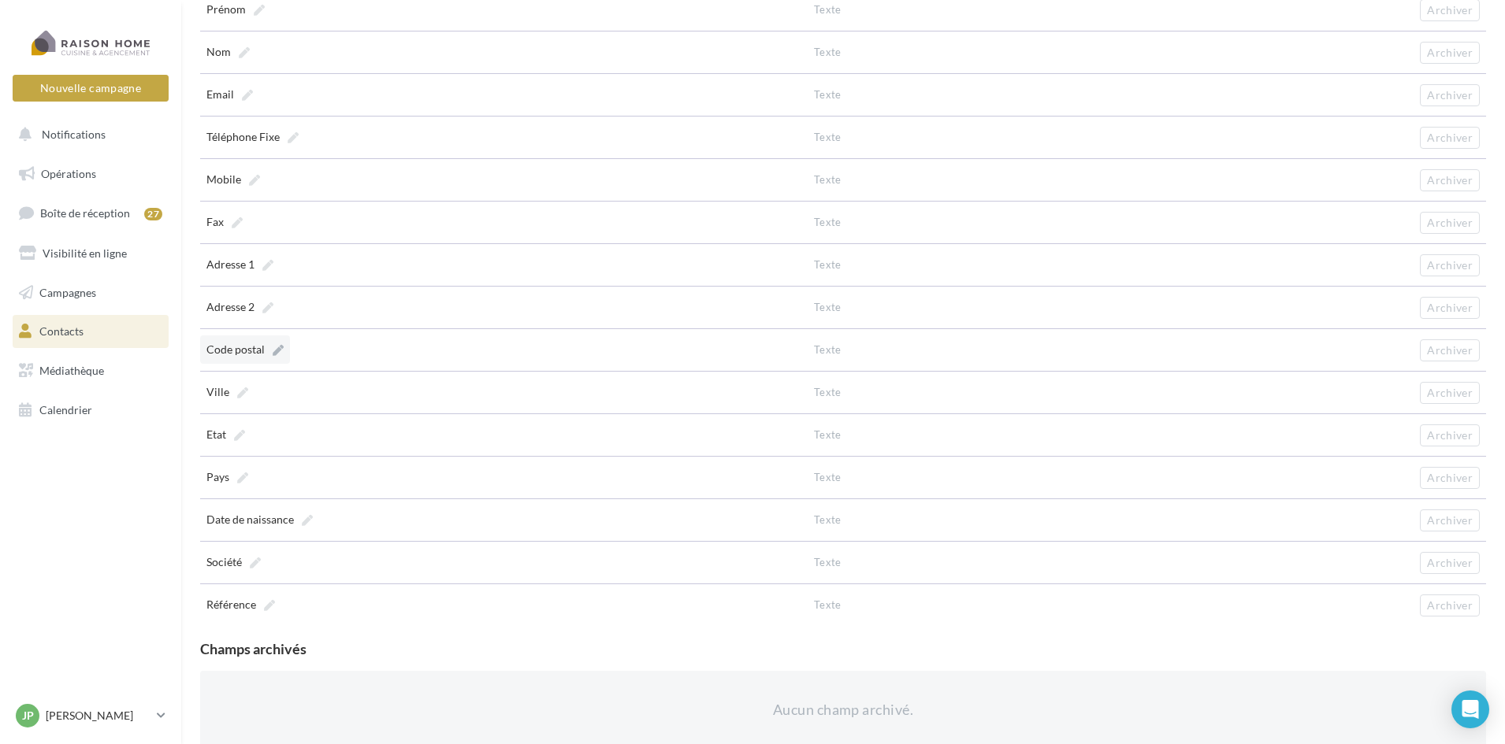
scroll to position [383, 0]
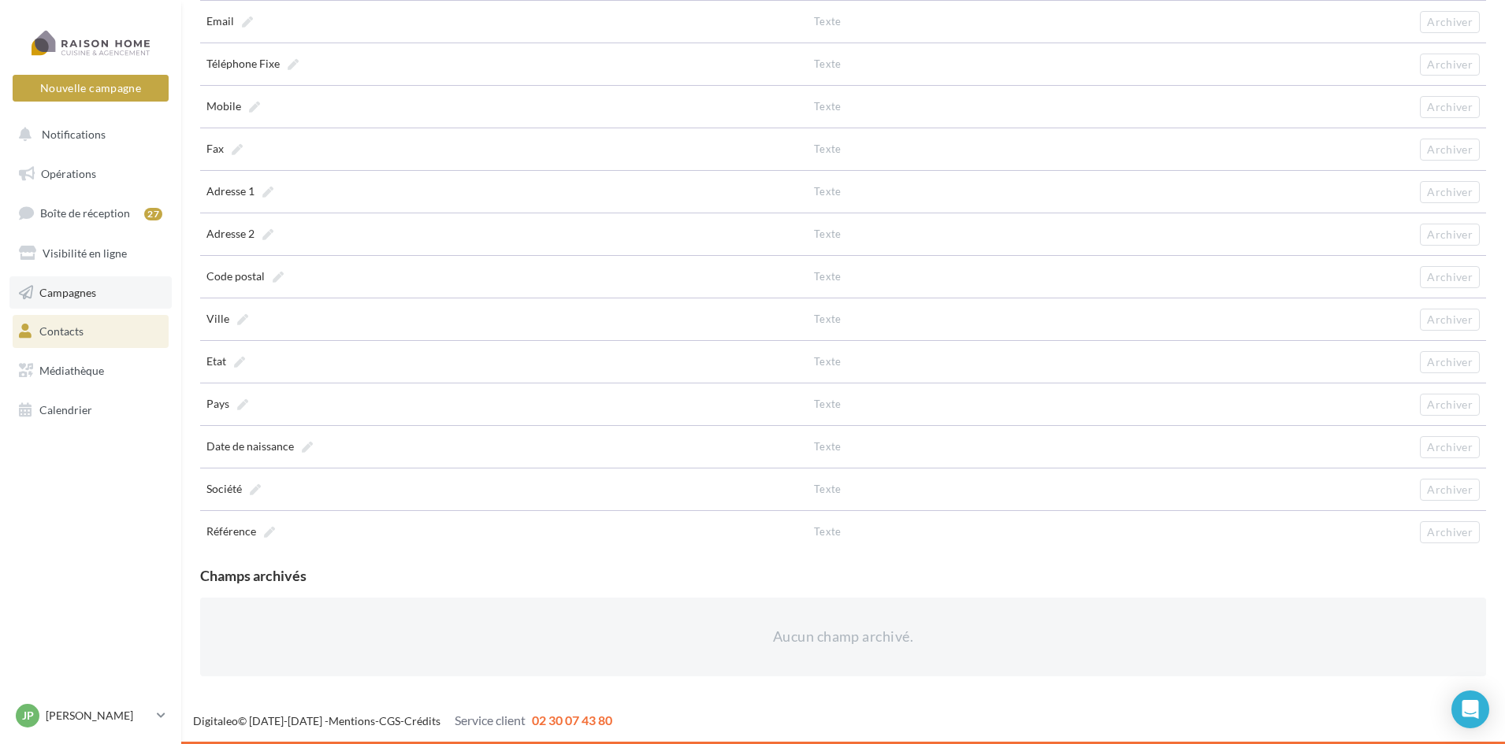
click at [100, 300] on link "Campagnes" at bounding box center [90, 293] width 162 height 33
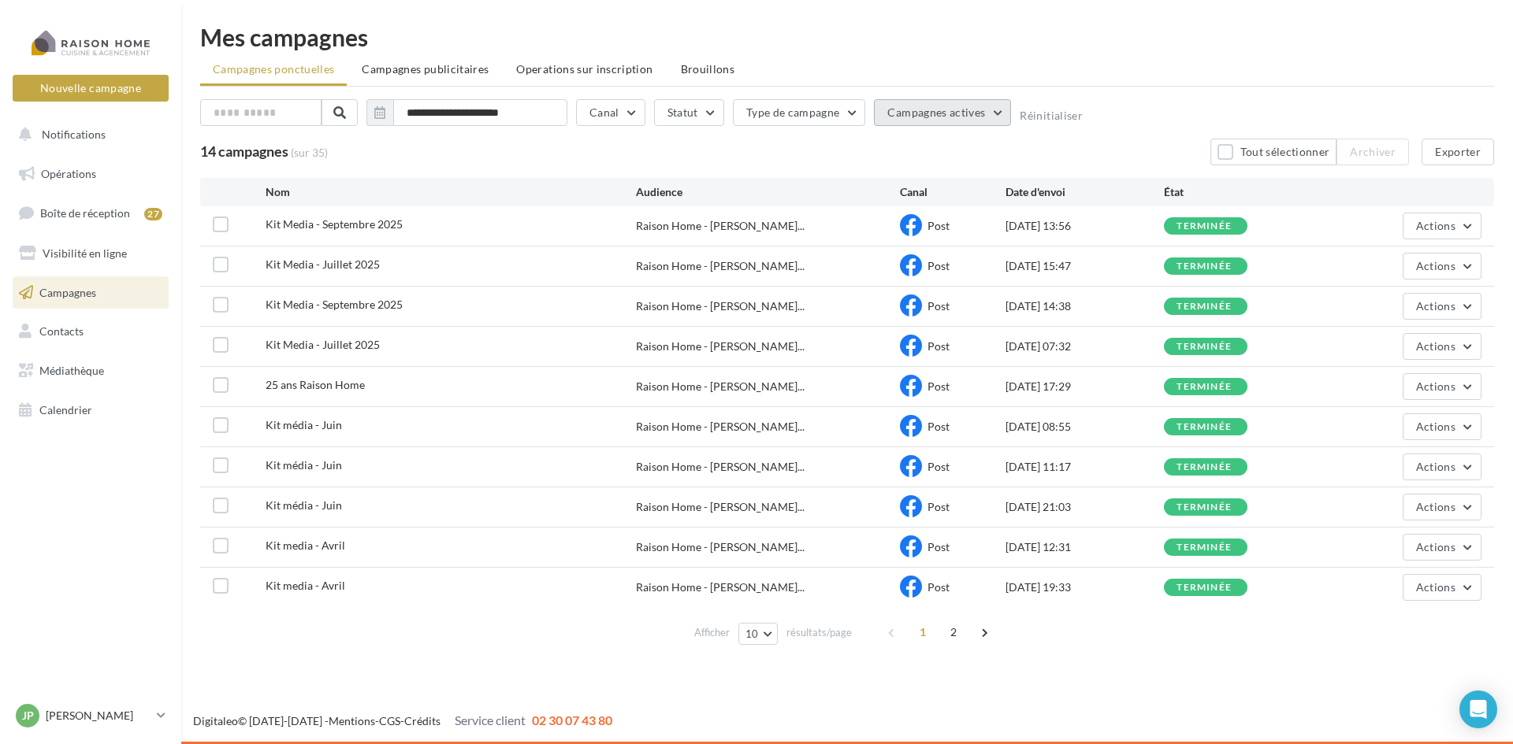
click at [941, 117] on span "Campagnes actives" at bounding box center [936, 112] width 98 height 13
click at [941, 115] on span "Campagnes actives" at bounding box center [936, 112] width 98 height 13
click at [697, 70] on span "Brouillons" at bounding box center [708, 68] width 54 height 13
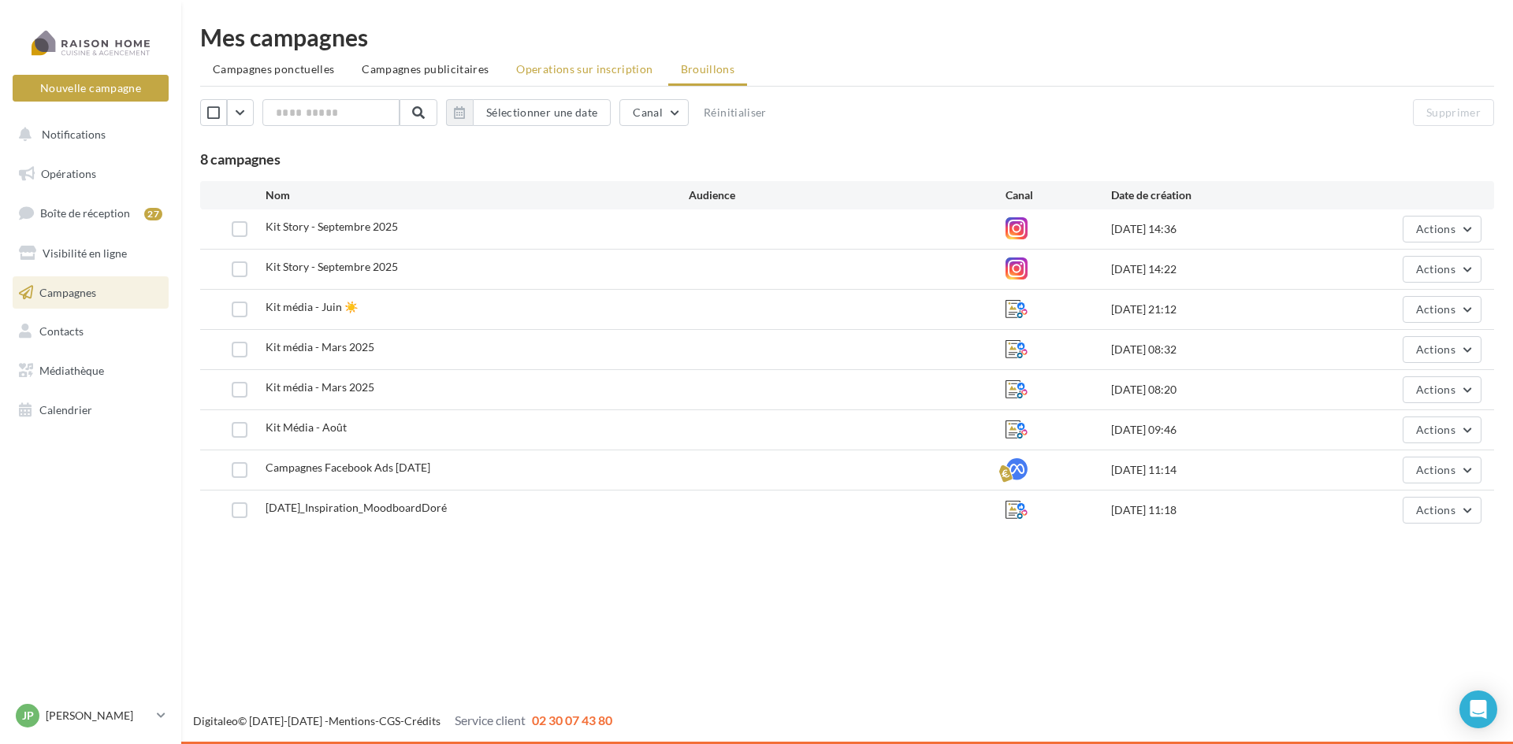
click at [619, 66] on span "Operations sur inscription" at bounding box center [584, 68] width 136 height 13
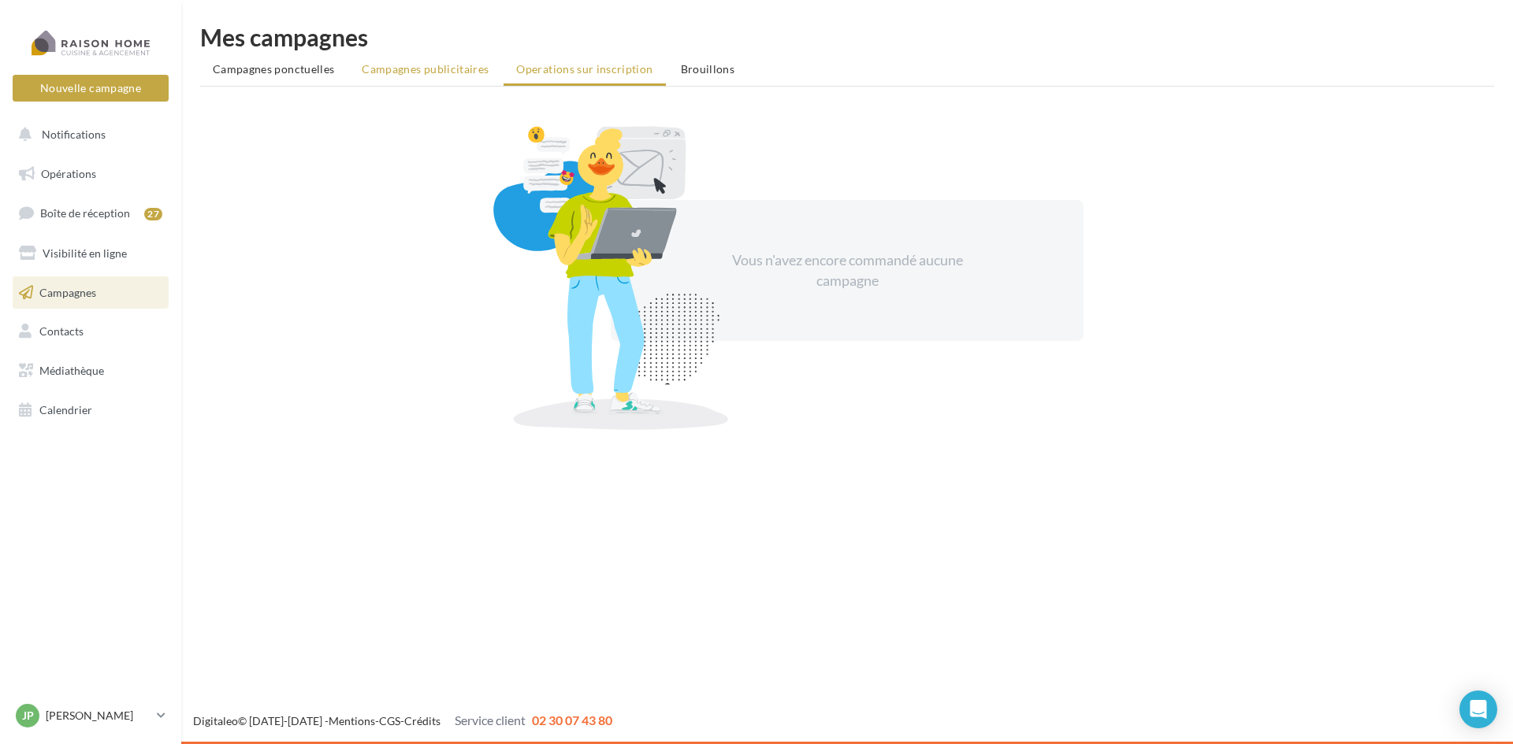
click at [465, 76] on li "Campagnes publicitaires" at bounding box center [425, 69] width 152 height 28
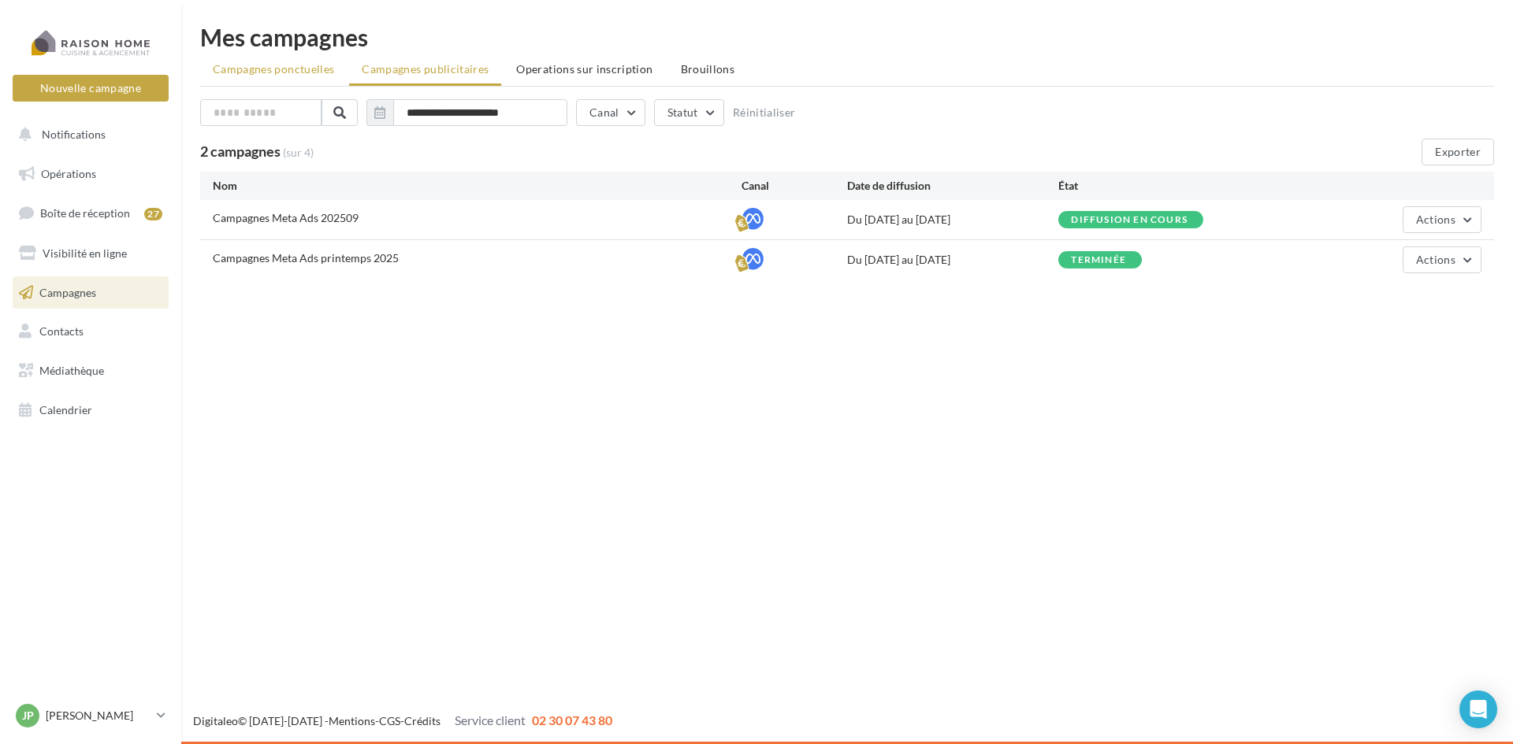
click at [269, 73] on span "Campagnes ponctuelles" at bounding box center [273, 68] width 121 height 13
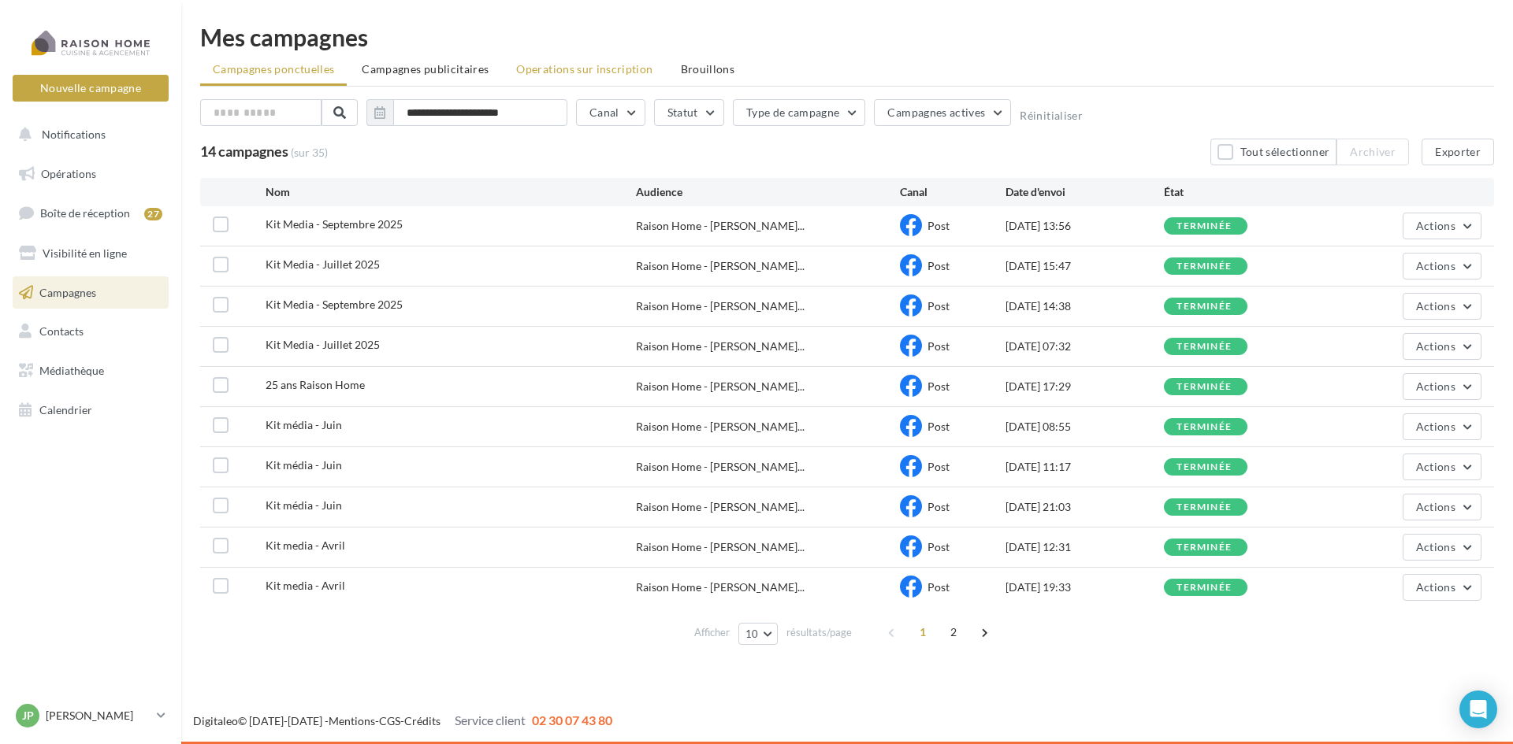
click at [591, 68] on span "Operations sur inscription" at bounding box center [584, 68] width 136 height 13
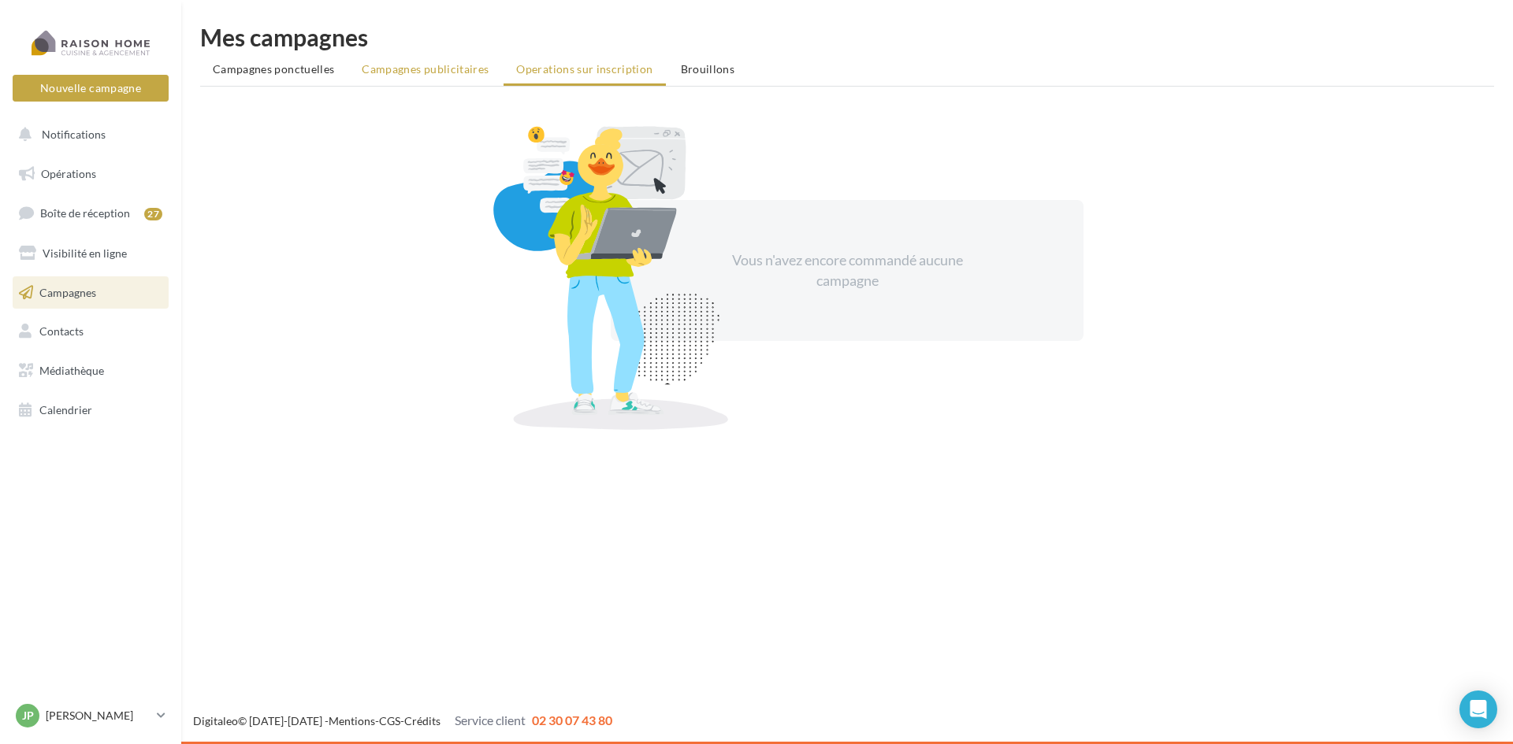
click at [420, 67] on span "Campagnes publicitaires" at bounding box center [425, 68] width 127 height 13
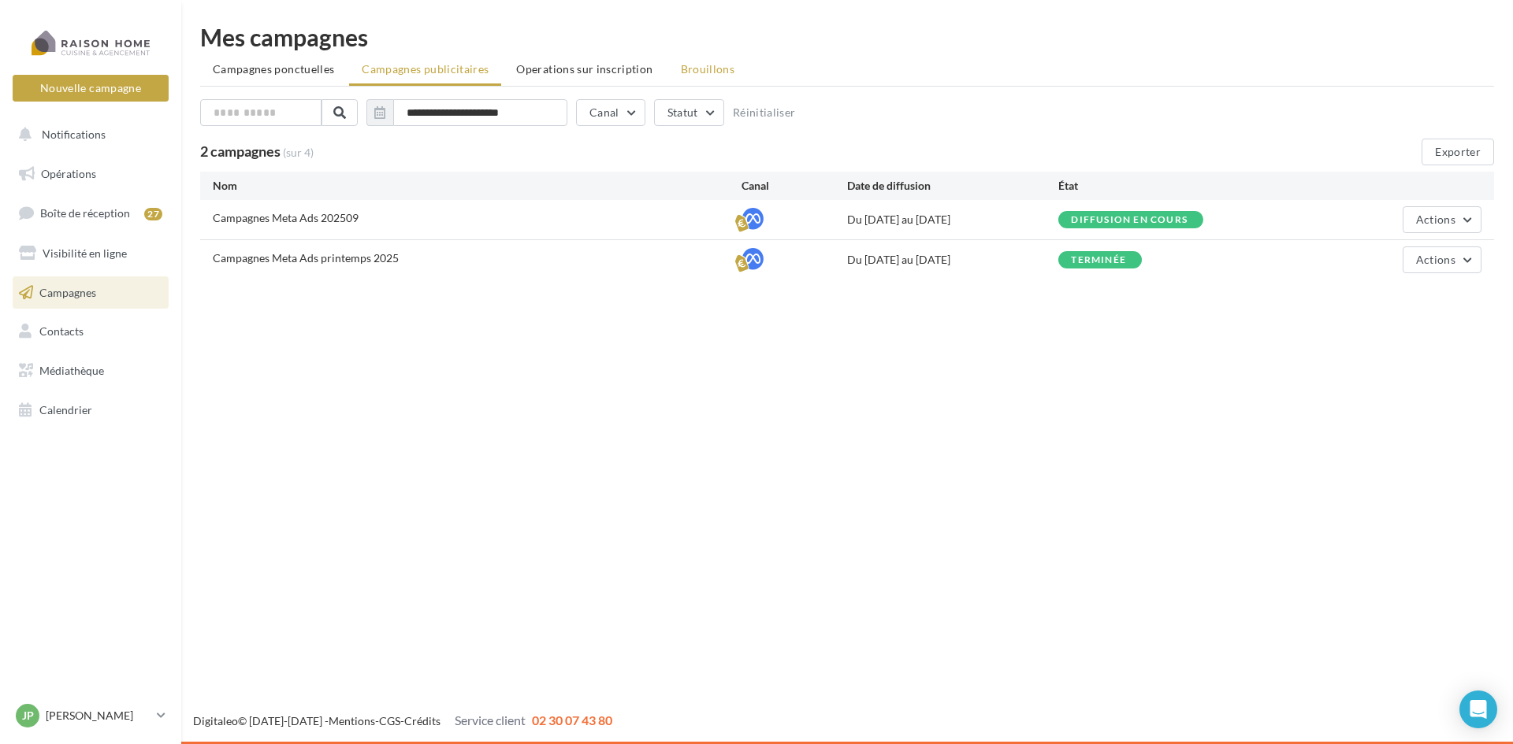
click at [714, 72] on span "Brouillons" at bounding box center [708, 68] width 54 height 13
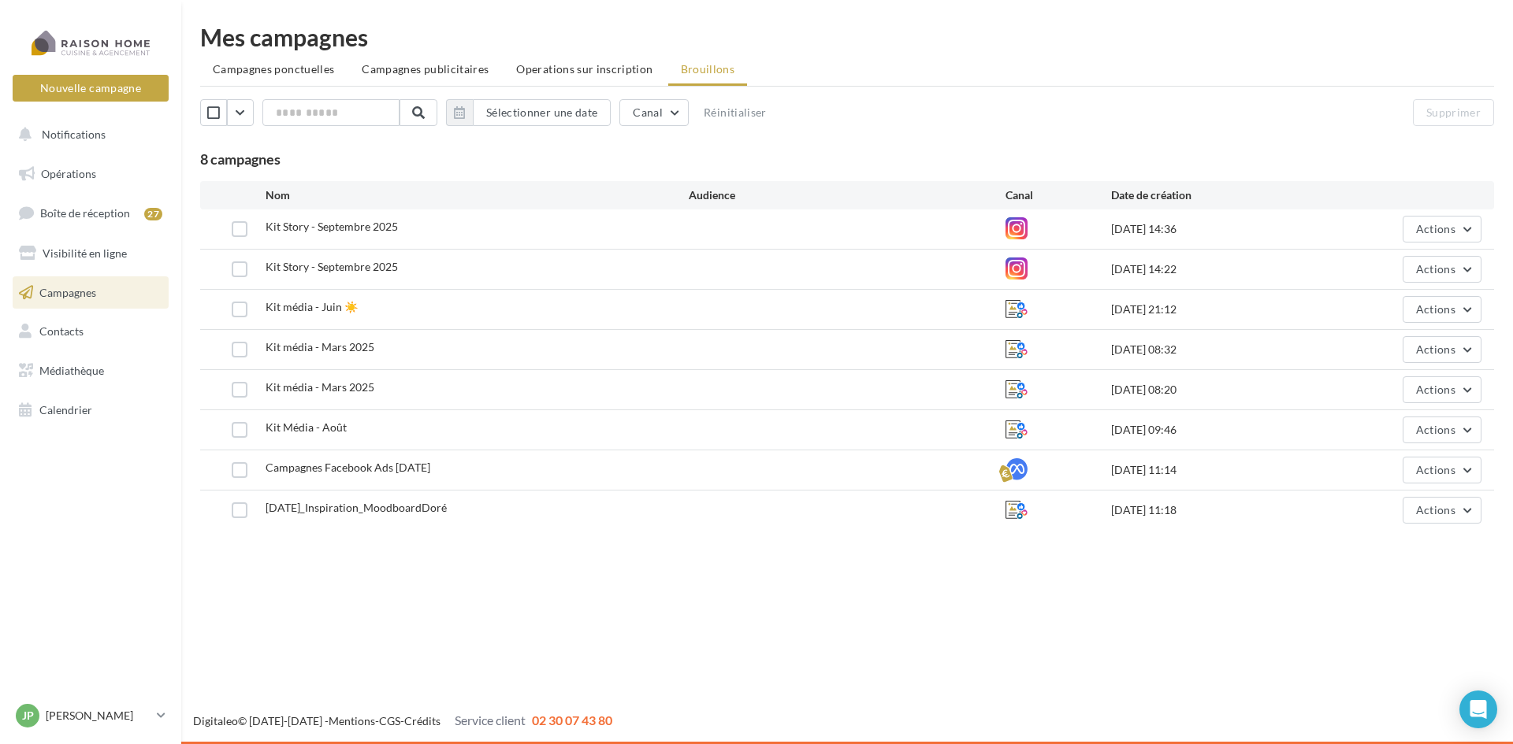
click at [317, 229] on span "Kit Story - Septembre 2025" at bounding box center [331, 226] width 132 height 13
click at [1483, 713] on icon "Open Intercom Messenger" at bounding box center [1478, 710] width 20 height 20
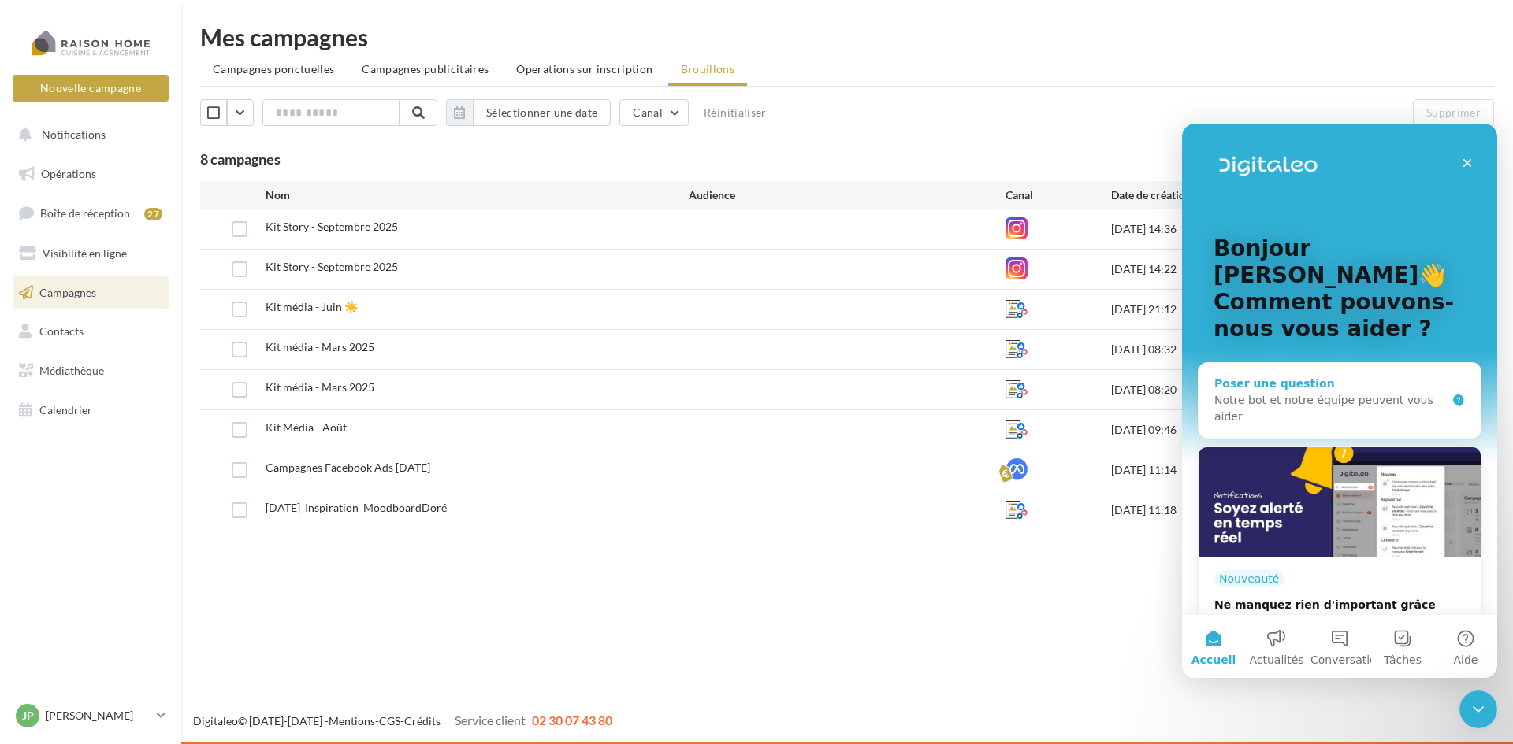
click at [1312, 388] on div "Poser une question" at bounding box center [1330, 384] width 232 height 17
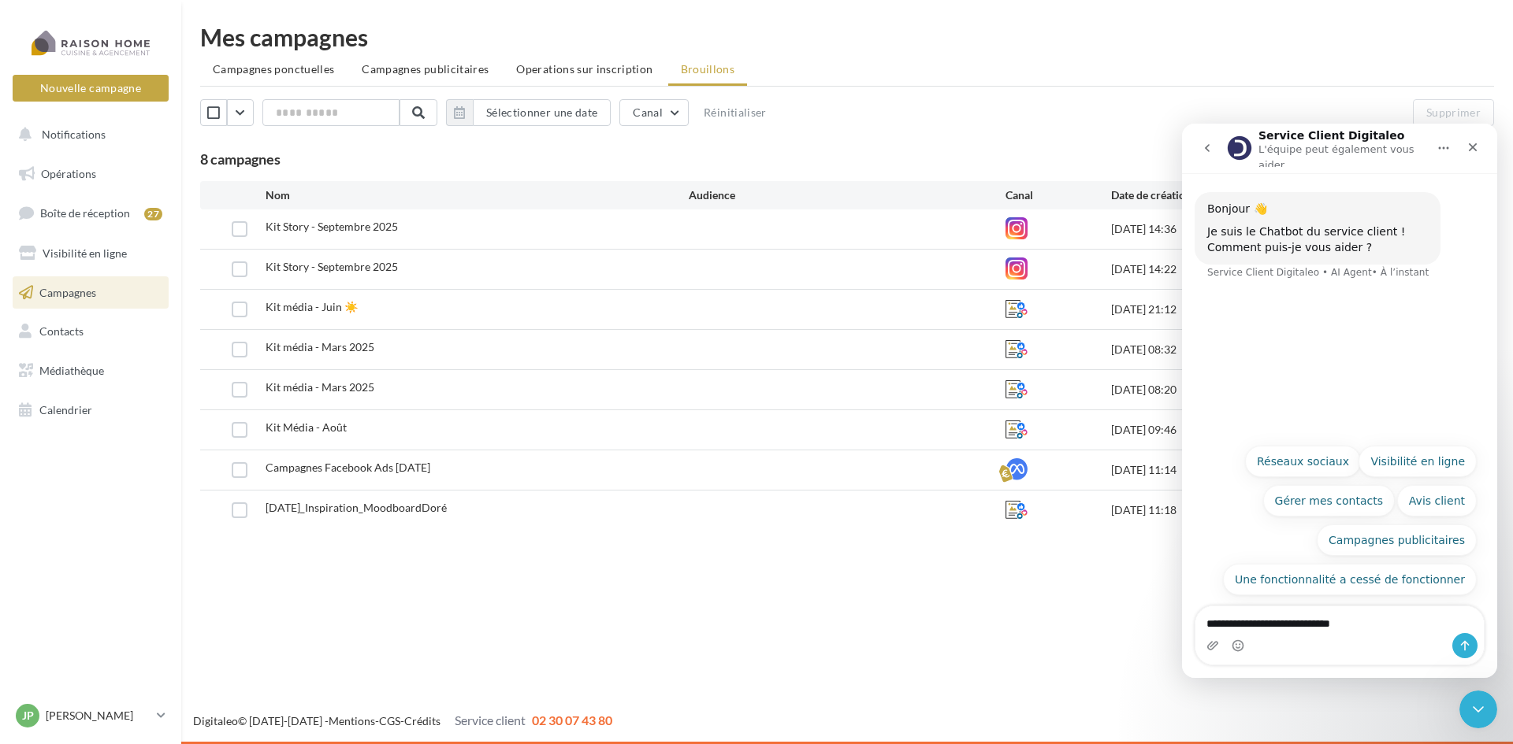
type textarea "**********"
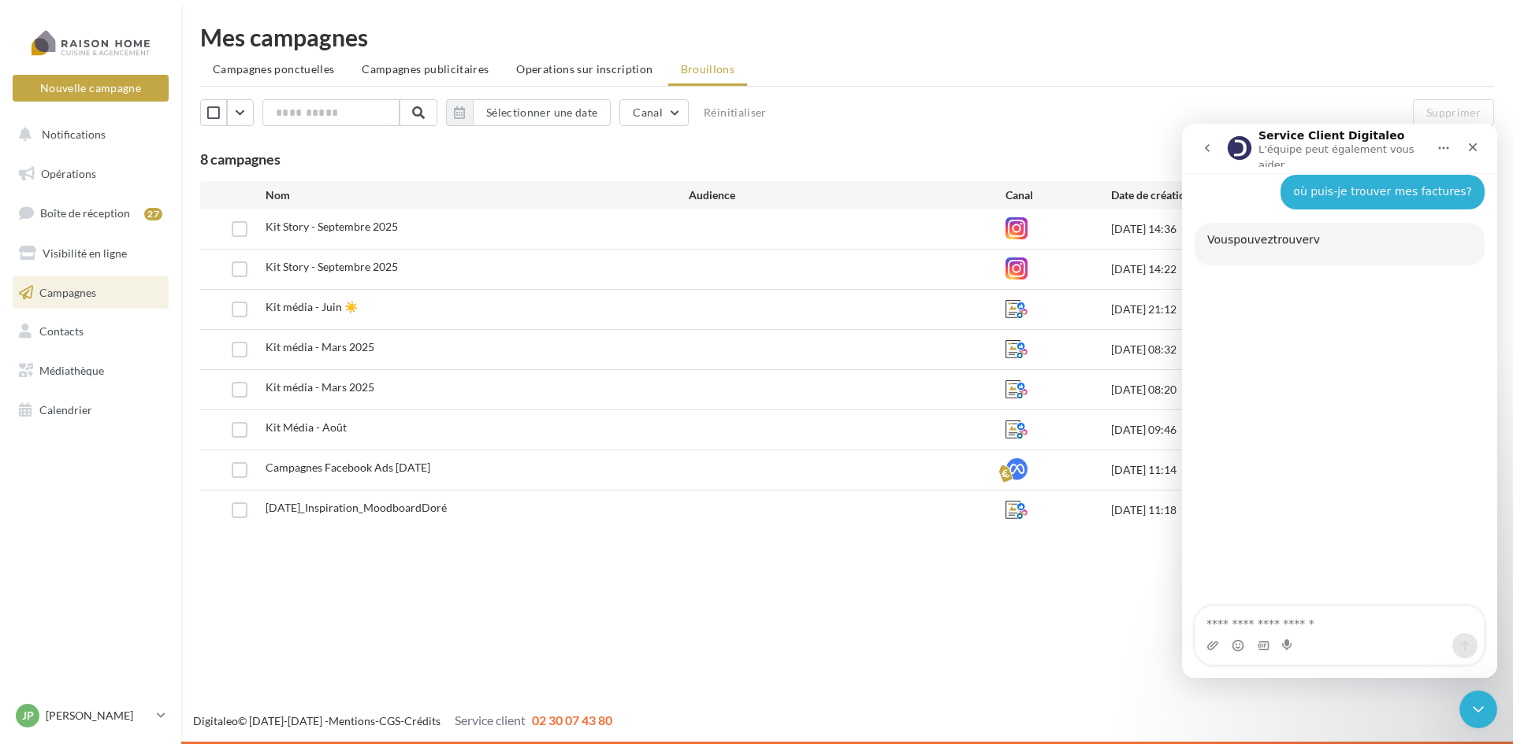
scroll to position [109, 0]
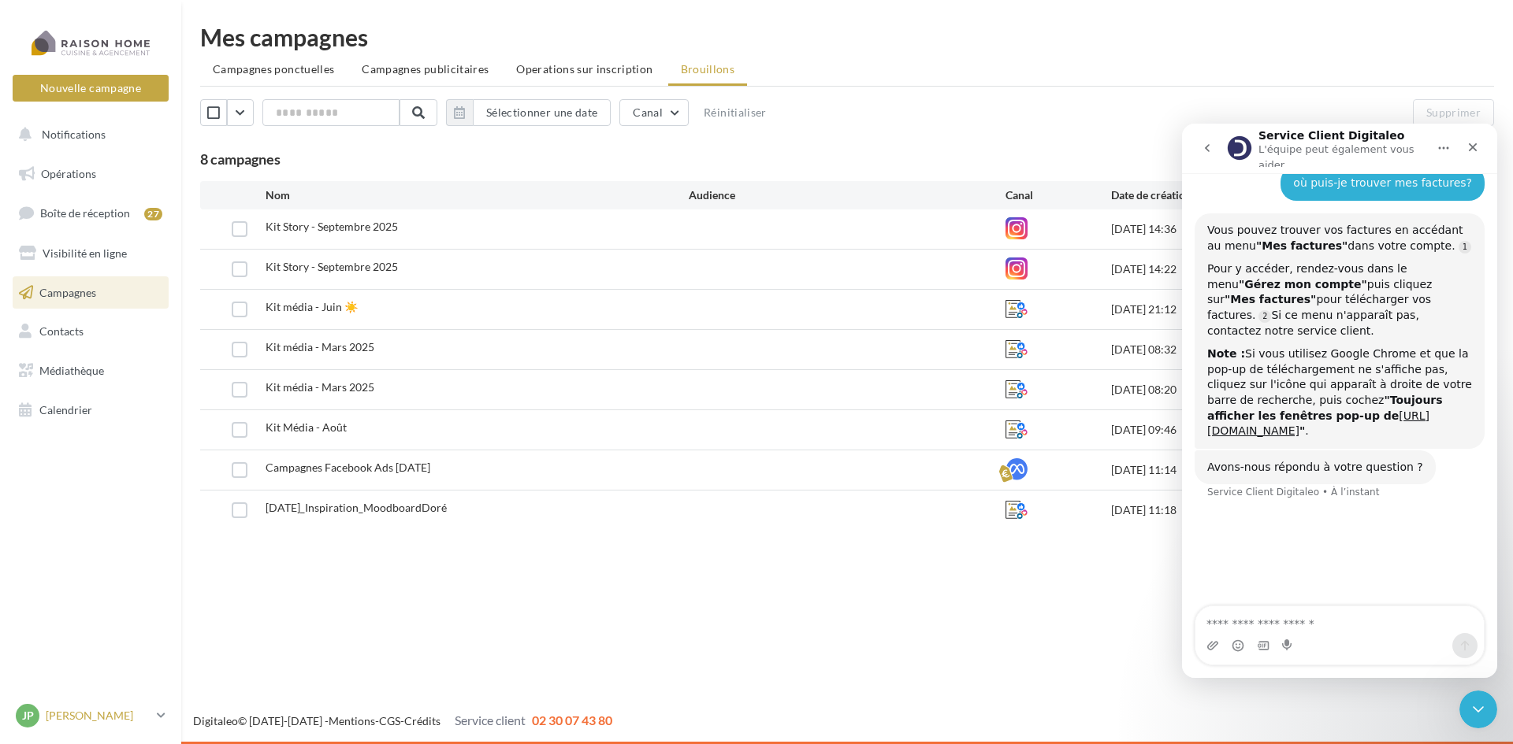
click at [115, 714] on p "[PERSON_NAME]" at bounding box center [98, 716] width 105 height 16
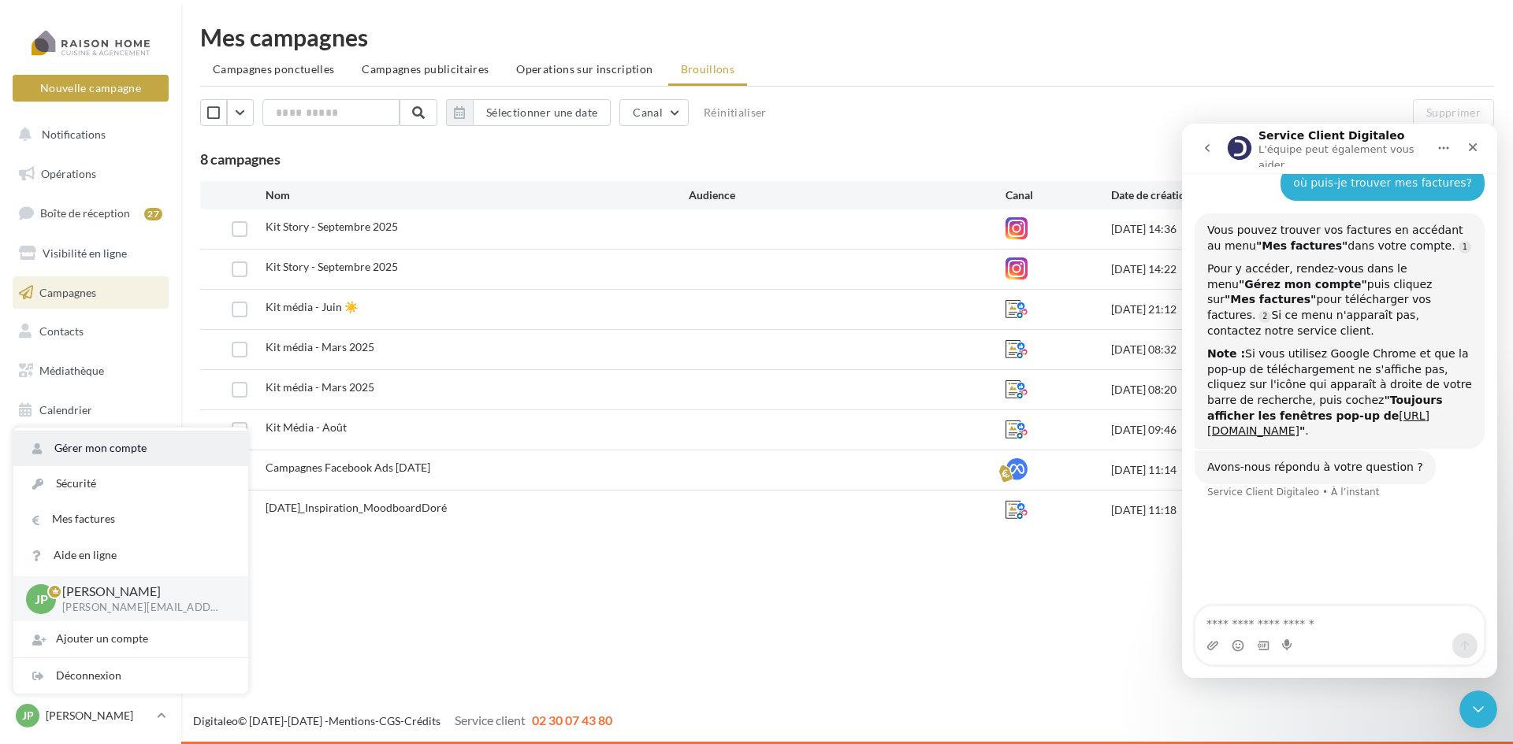
click at [97, 447] on link "Gérer mon compte" at bounding box center [130, 448] width 235 height 35
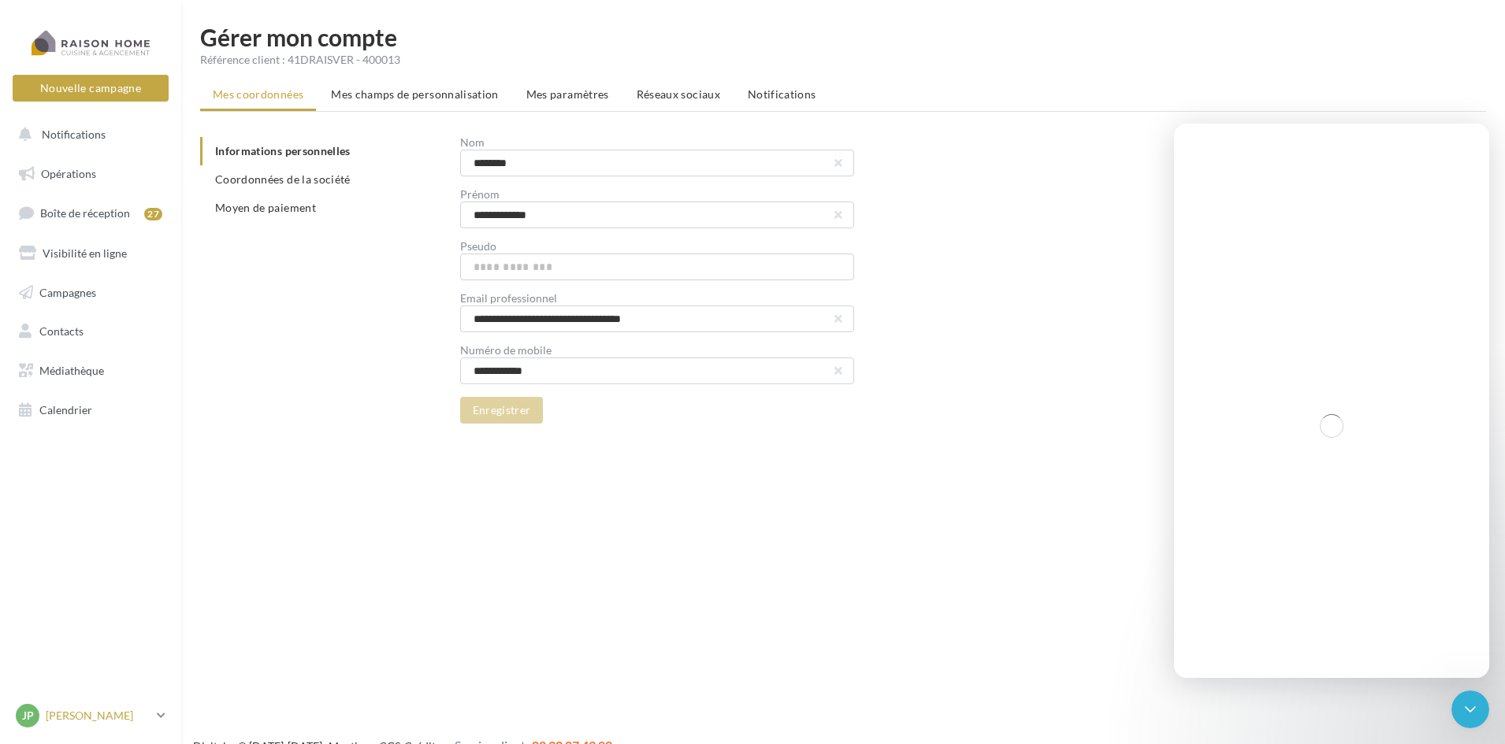
click at [99, 716] on p "[PERSON_NAME]" at bounding box center [98, 716] width 105 height 16
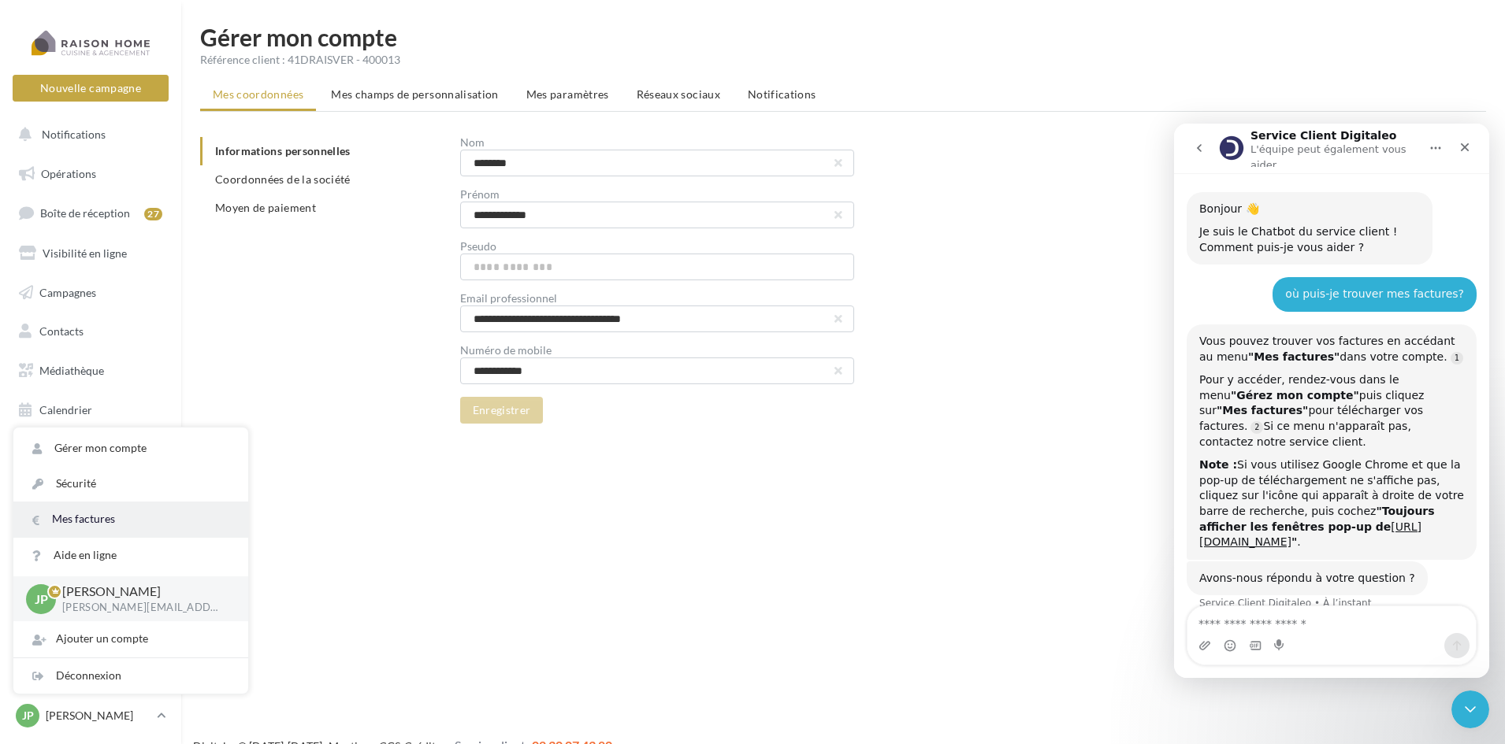
click at [87, 518] on link "Mes factures" at bounding box center [130, 519] width 235 height 35
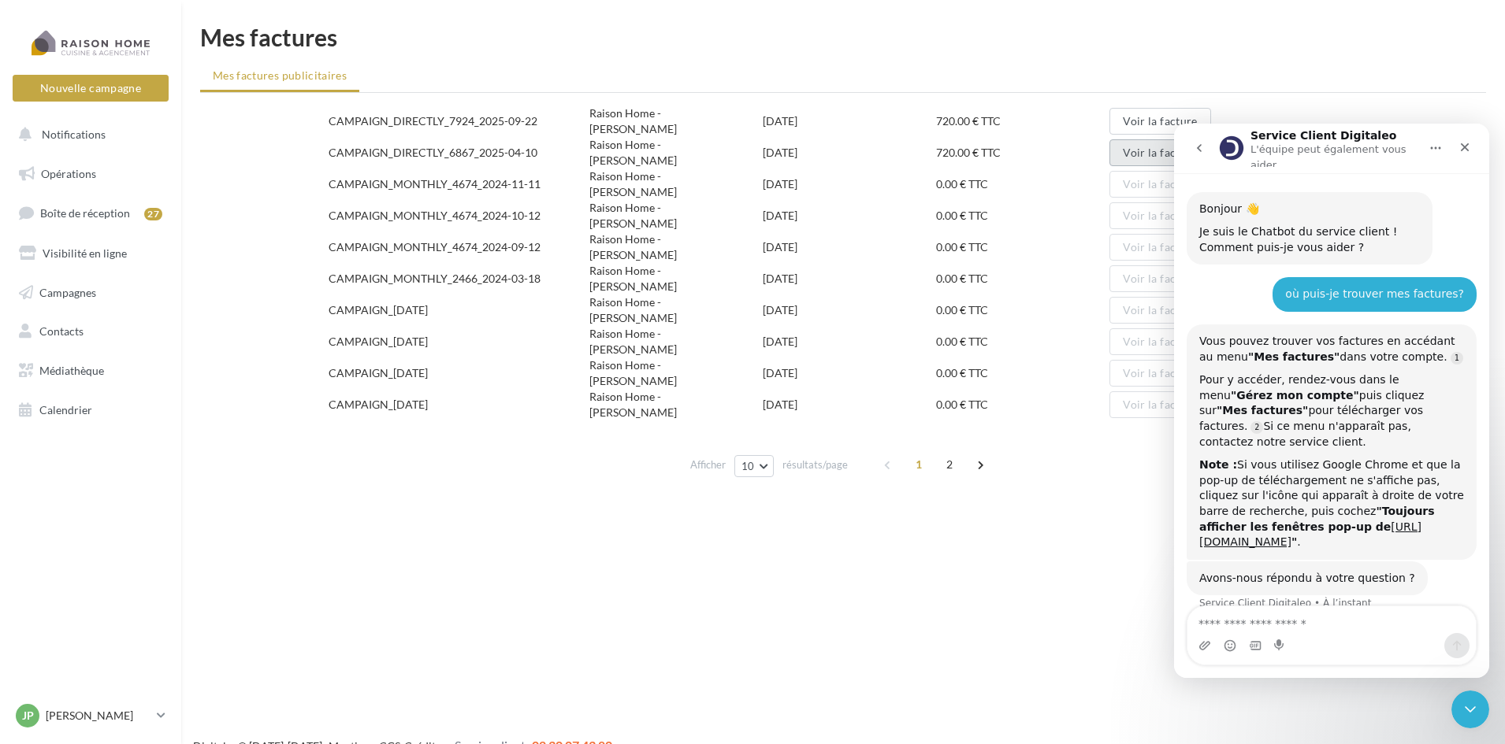
click at [1130, 156] on button "Voir la facture" at bounding box center [1159, 152] width 101 height 27
click at [1149, 119] on button "Voir la facture" at bounding box center [1159, 121] width 101 height 27
